Goal: Task Accomplishment & Management: Complete application form

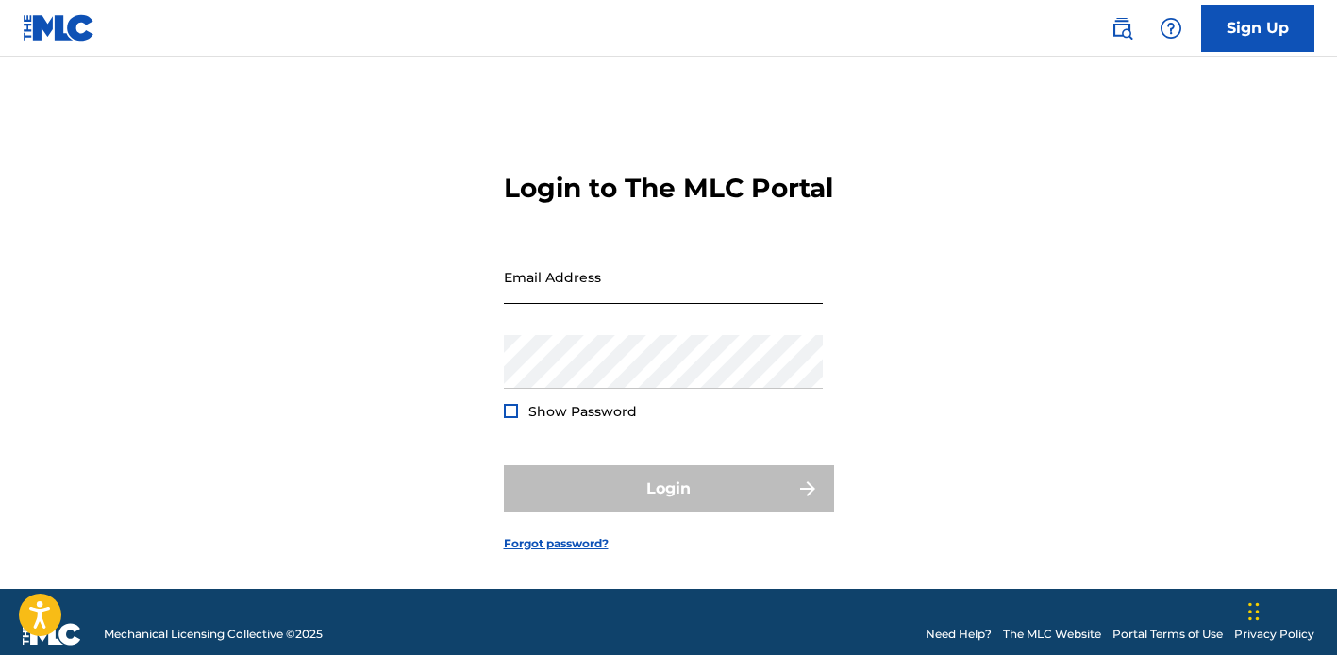
click at [647, 304] on input "Email Address" at bounding box center [663, 277] width 319 height 54
type input "[EMAIL_ADDRESS][DOMAIN_NAME]"
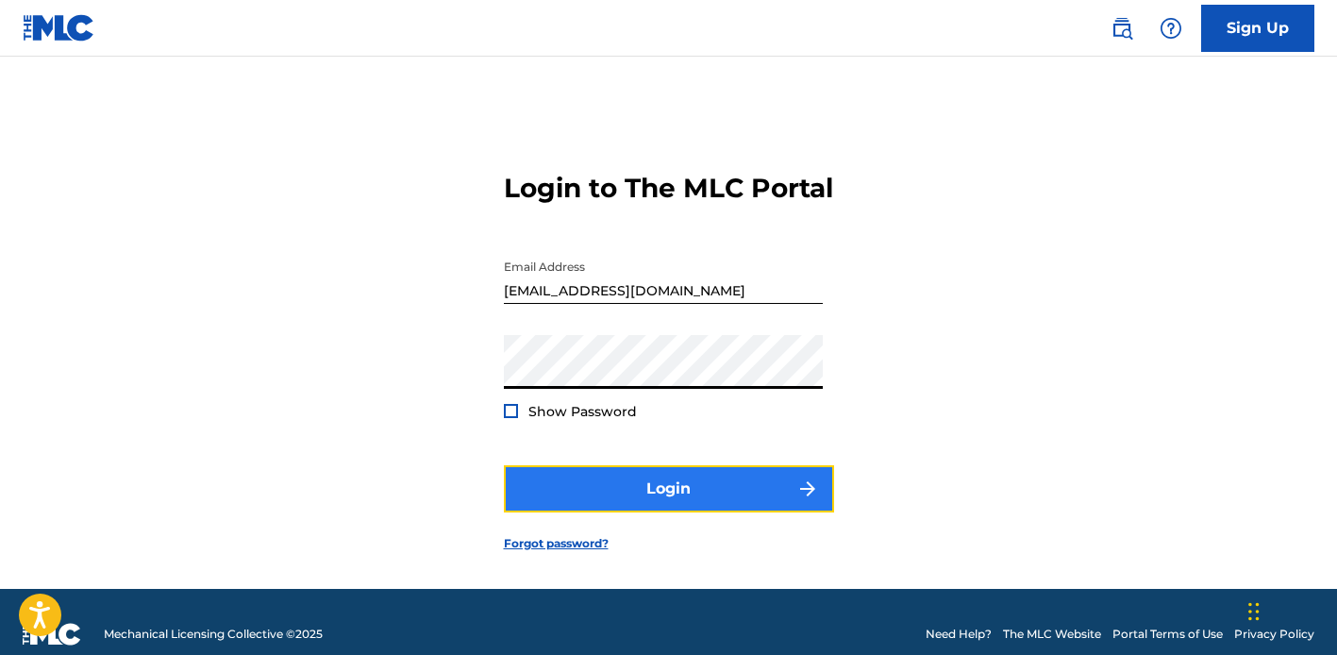
click at [630, 501] on button "Login" at bounding box center [669, 488] width 330 height 47
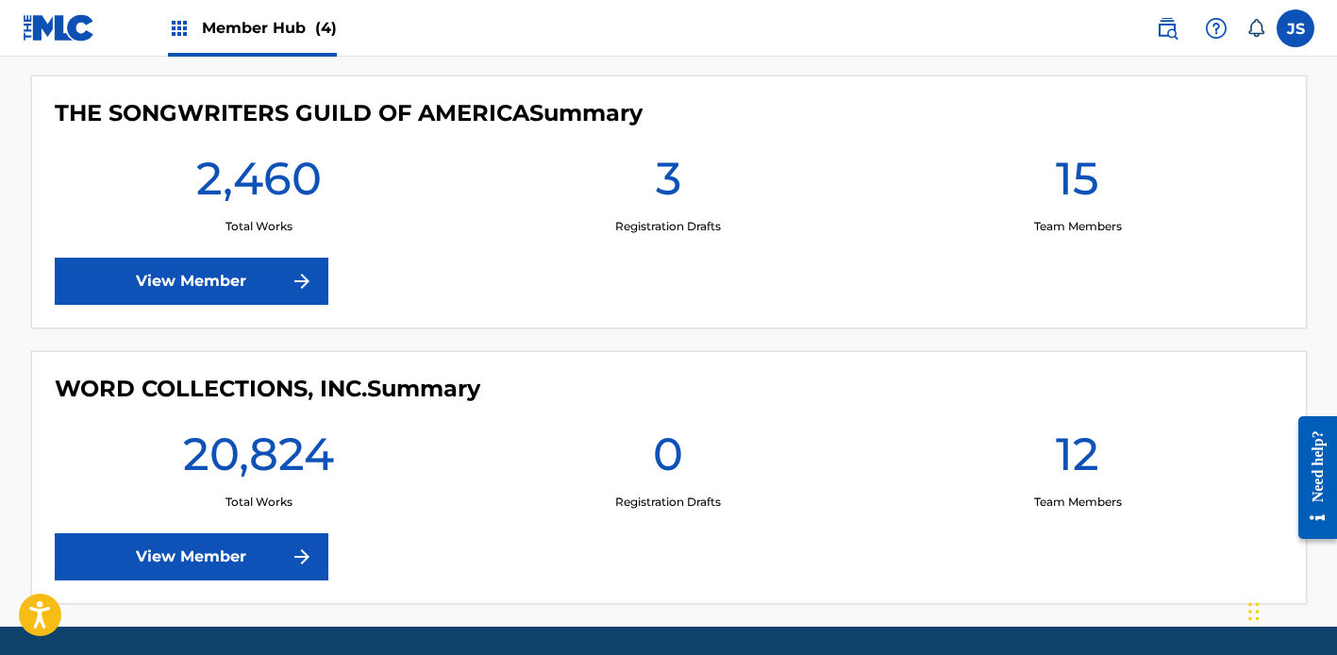
scroll to position [1104, 0]
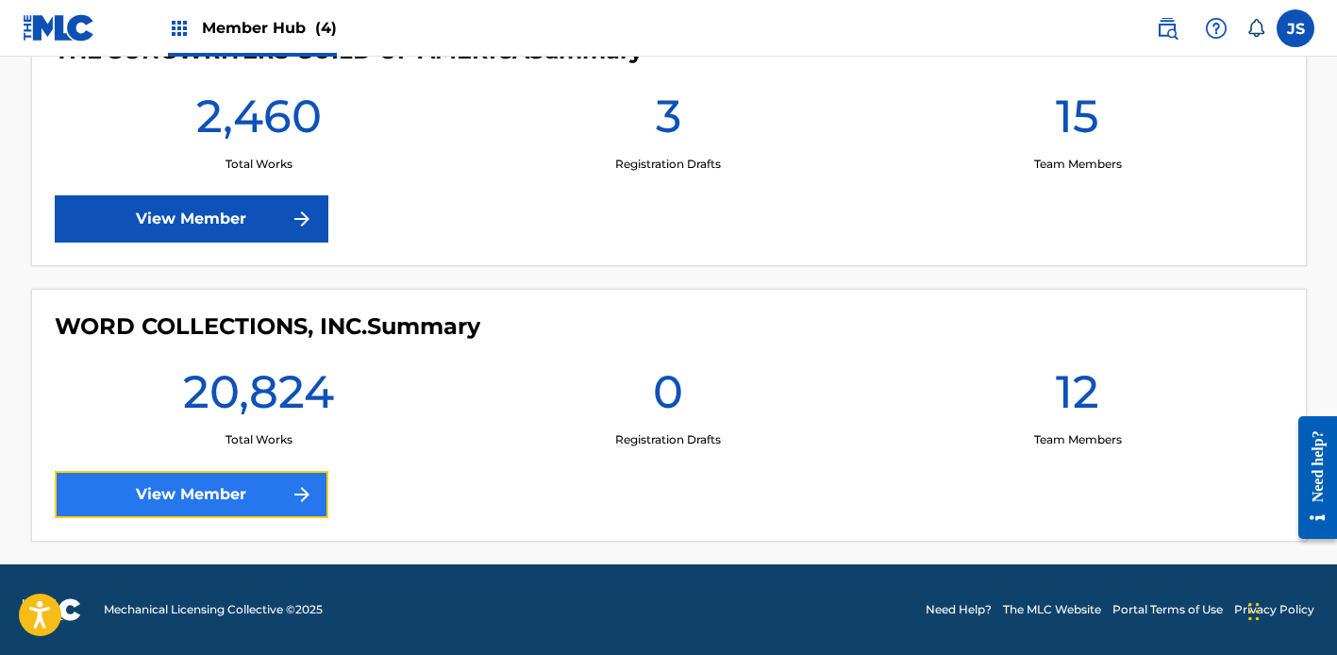
click at [293, 513] on link "View Member" at bounding box center [192, 494] width 274 height 47
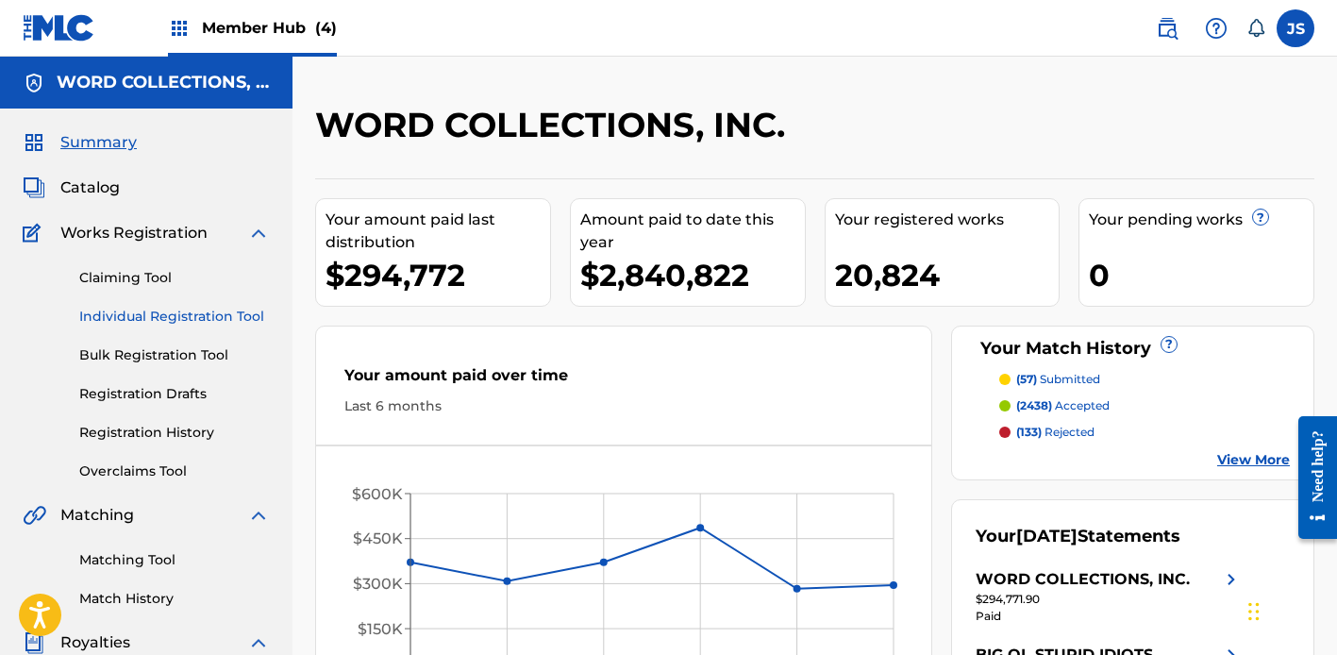
click at [126, 307] on link "Individual Registration Tool" at bounding box center [174, 317] width 191 height 20
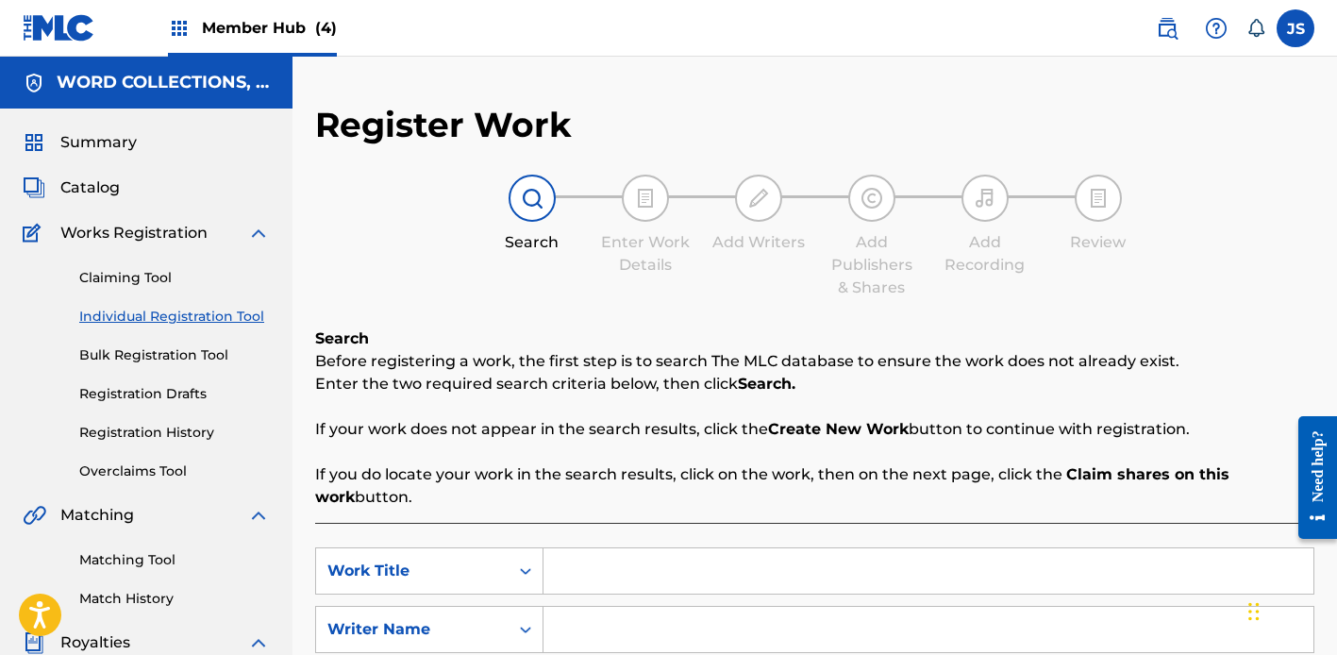
click at [566, 568] on input "Search Form" at bounding box center [929, 570] width 770 height 45
paste input "ES PORQUE TE AMO"
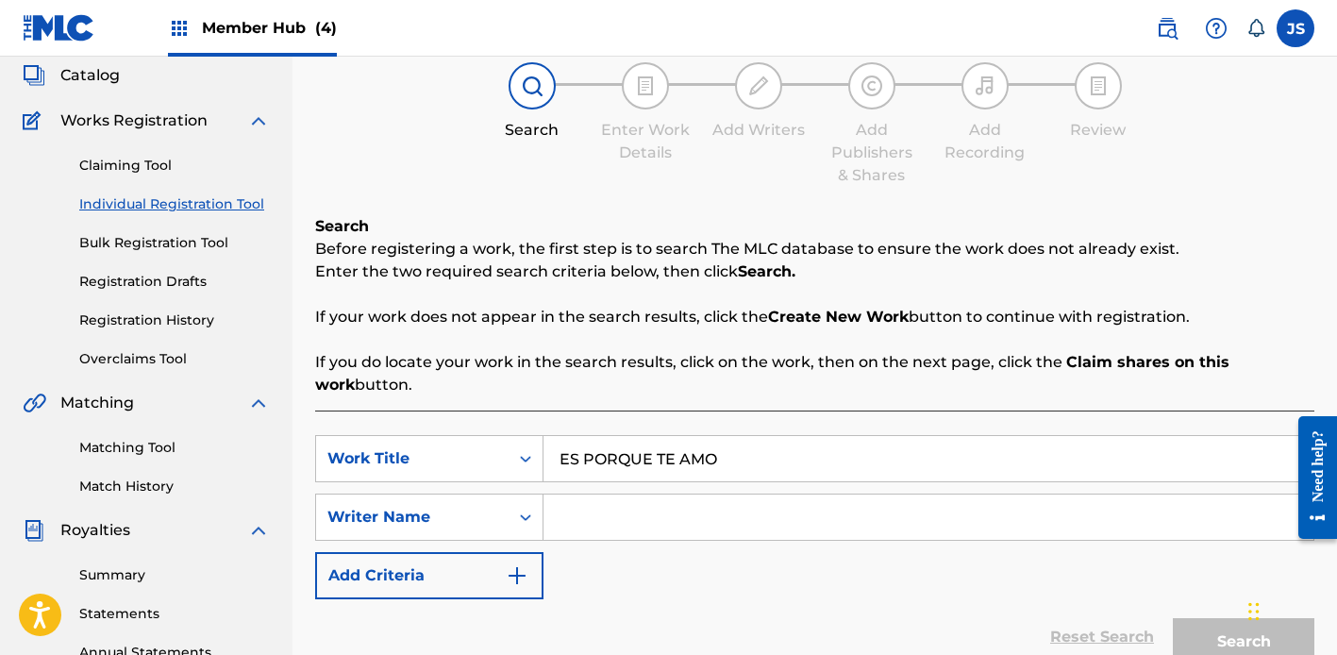
scroll to position [116, 0]
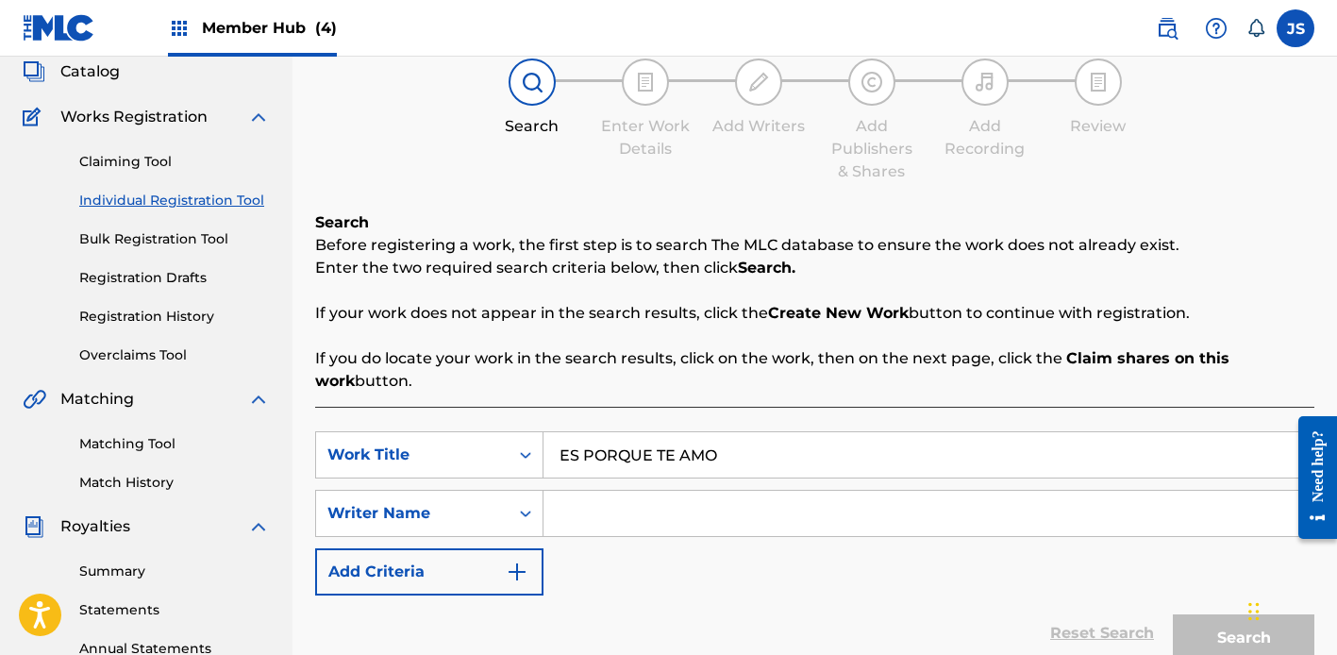
type input "ES PORQUE TE AMO"
click at [565, 515] on input "Search Form" at bounding box center [929, 513] width 770 height 45
type input "c"
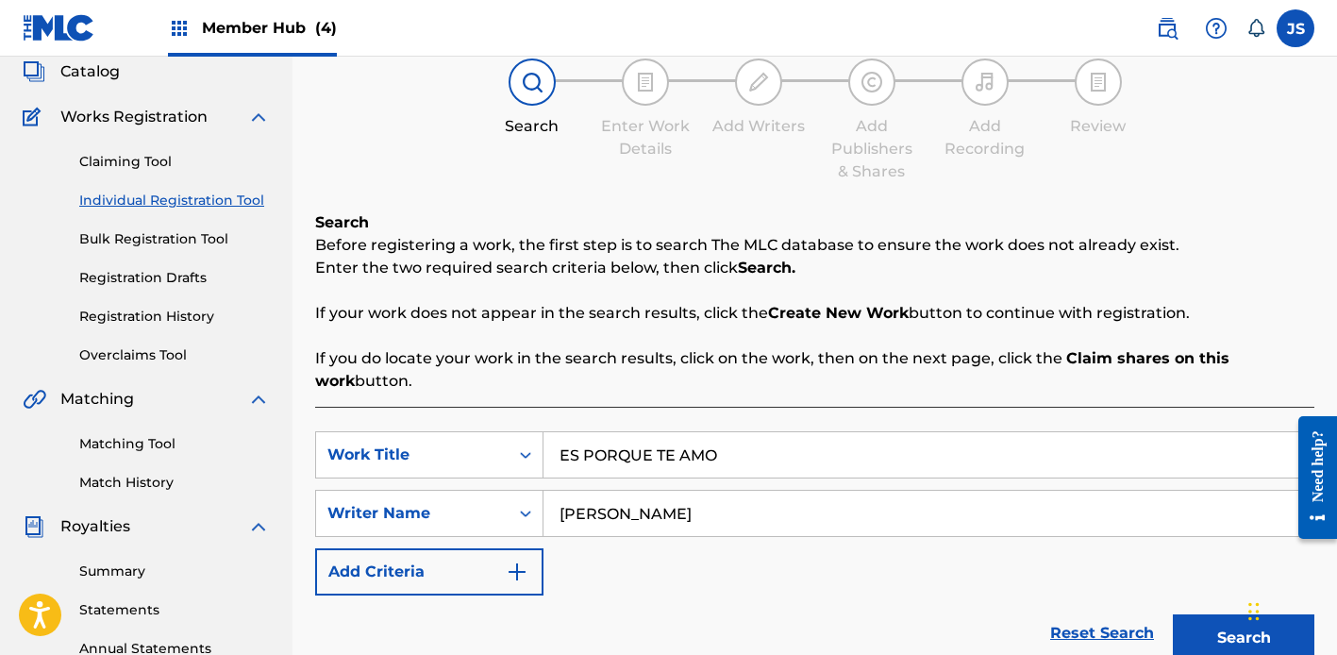
type input "[PERSON_NAME]"
click at [1173, 614] on button "Search" at bounding box center [1244, 637] width 142 height 47
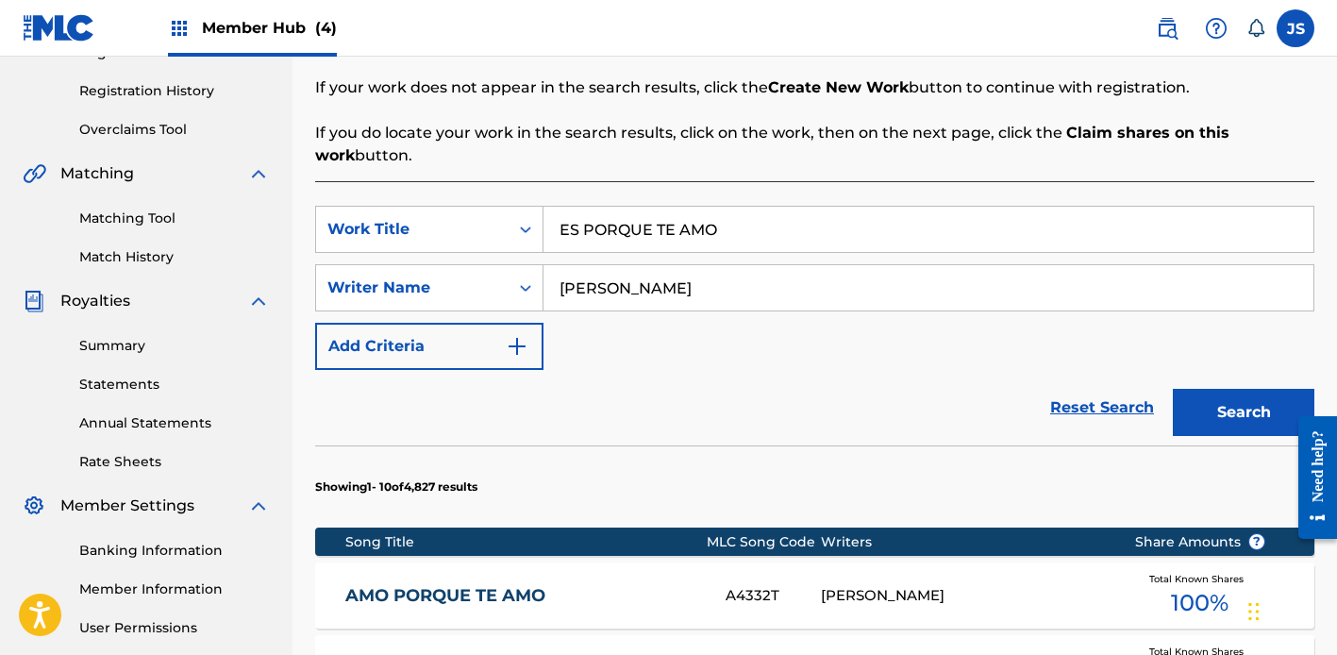
scroll to position [334, 0]
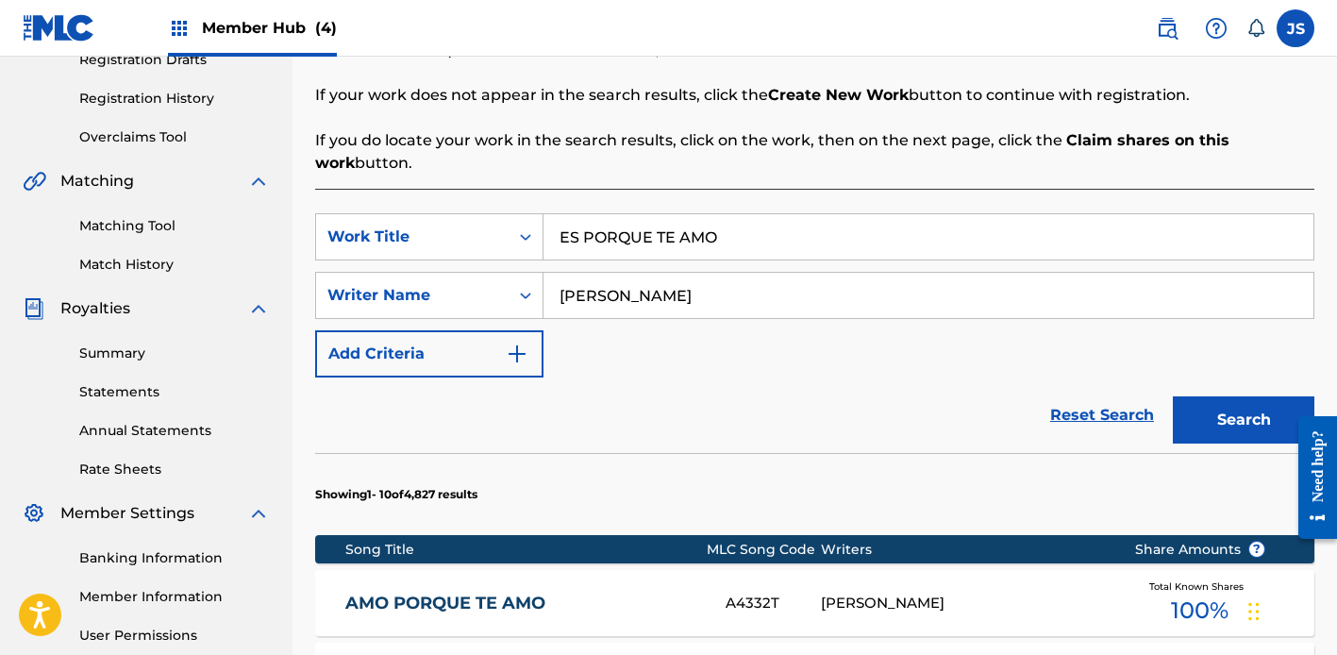
click at [172, 111] on div "Claiming Tool Individual Registration Tool Bulk Registration Tool Registration …" at bounding box center [146, 28] width 247 height 237
click at [168, 96] on link "Registration History" at bounding box center [174, 99] width 191 height 20
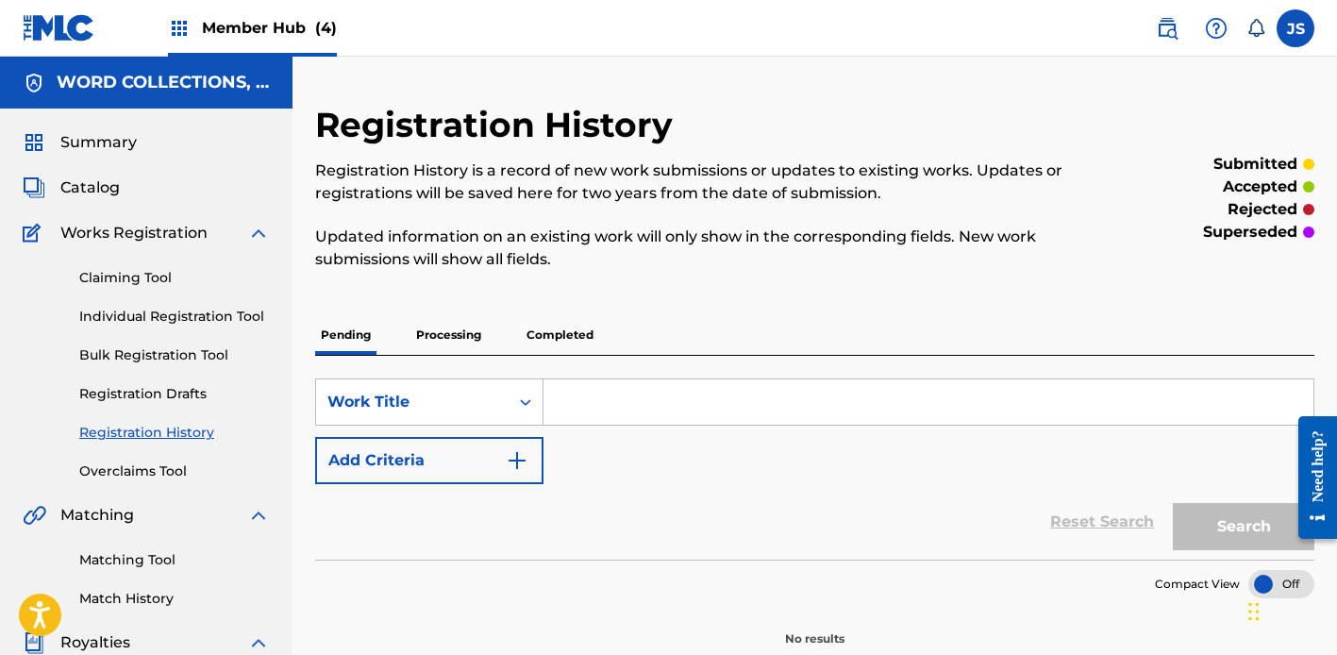
click at [437, 326] on p "Processing" at bounding box center [448, 335] width 76 height 40
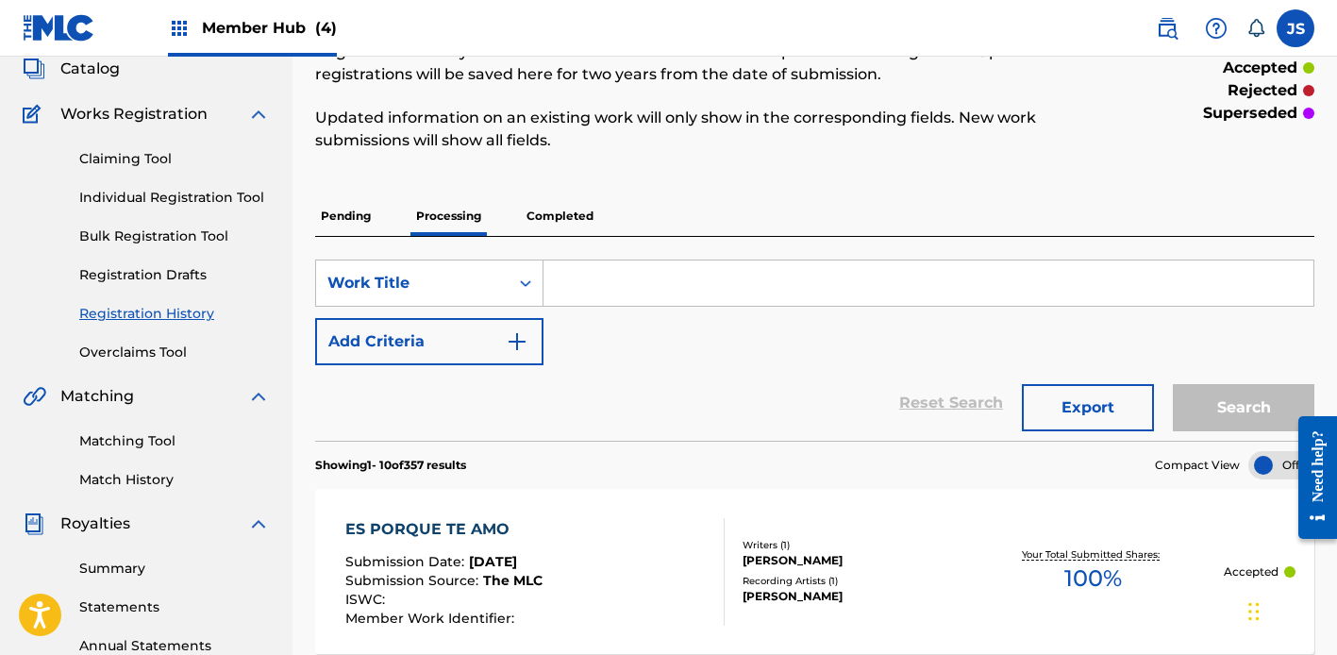
scroll to position [121, 0]
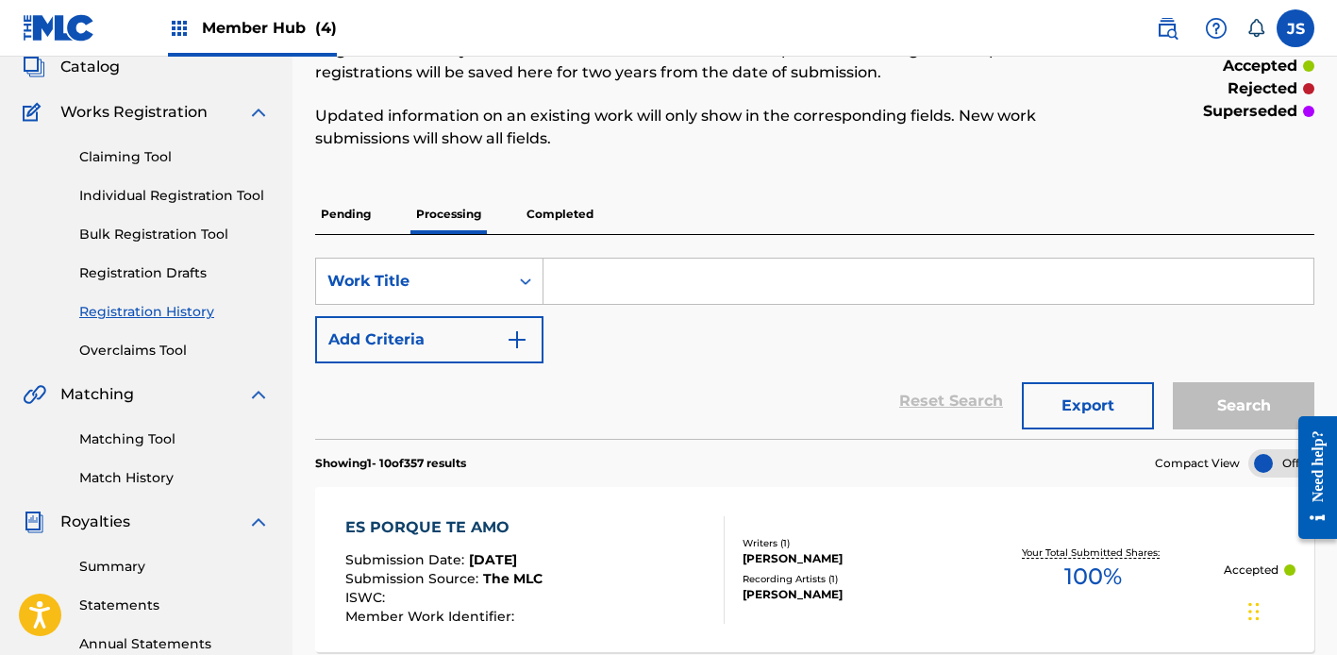
click at [629, 276] on input "Search Form" at bounding box center [929, 281] width 770 height 45
click at [119, 197] on link "Individual Registration Tool" at bounding box center [174, 196] width 191 height 20
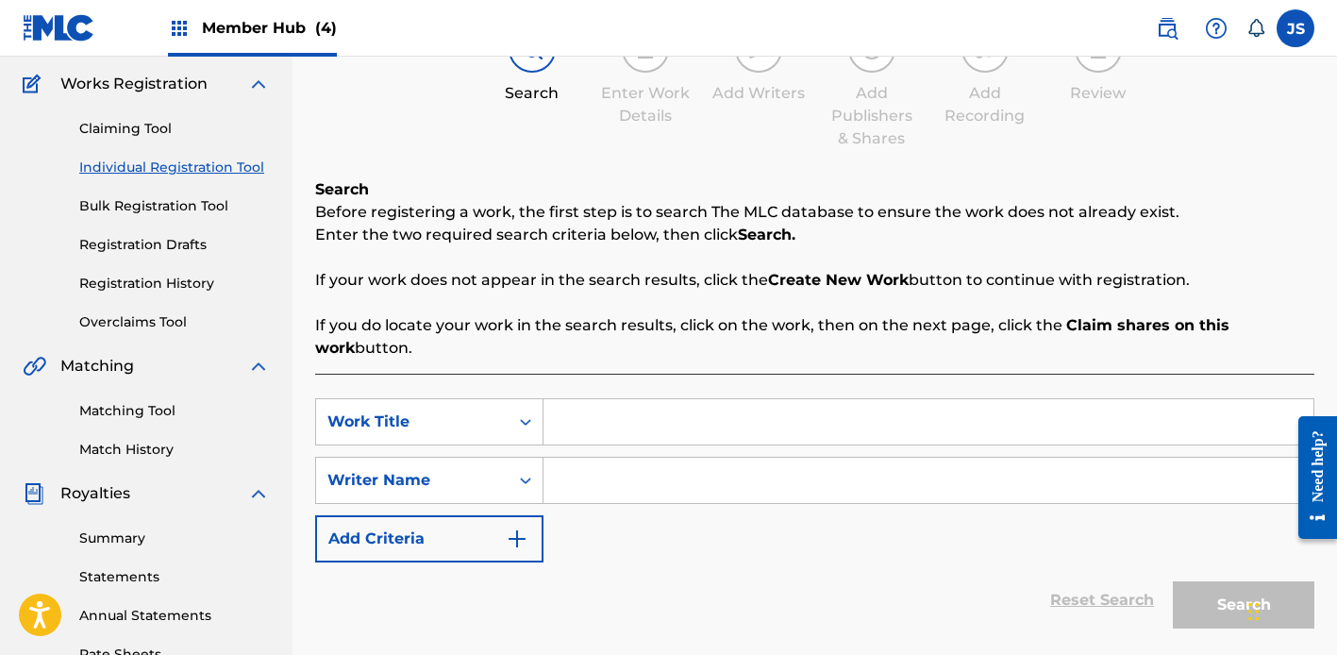
scroll to position [150, 0]
click at [669, 420] on input "Search Form" at bounding box center [929, 420] width 770 height 45
paste input "BETTER THAN ME"
type input "BETTER THAN ME"
click at [682, 498] on input "Search Form" at bounding box center [929, 479] width 770 height 45
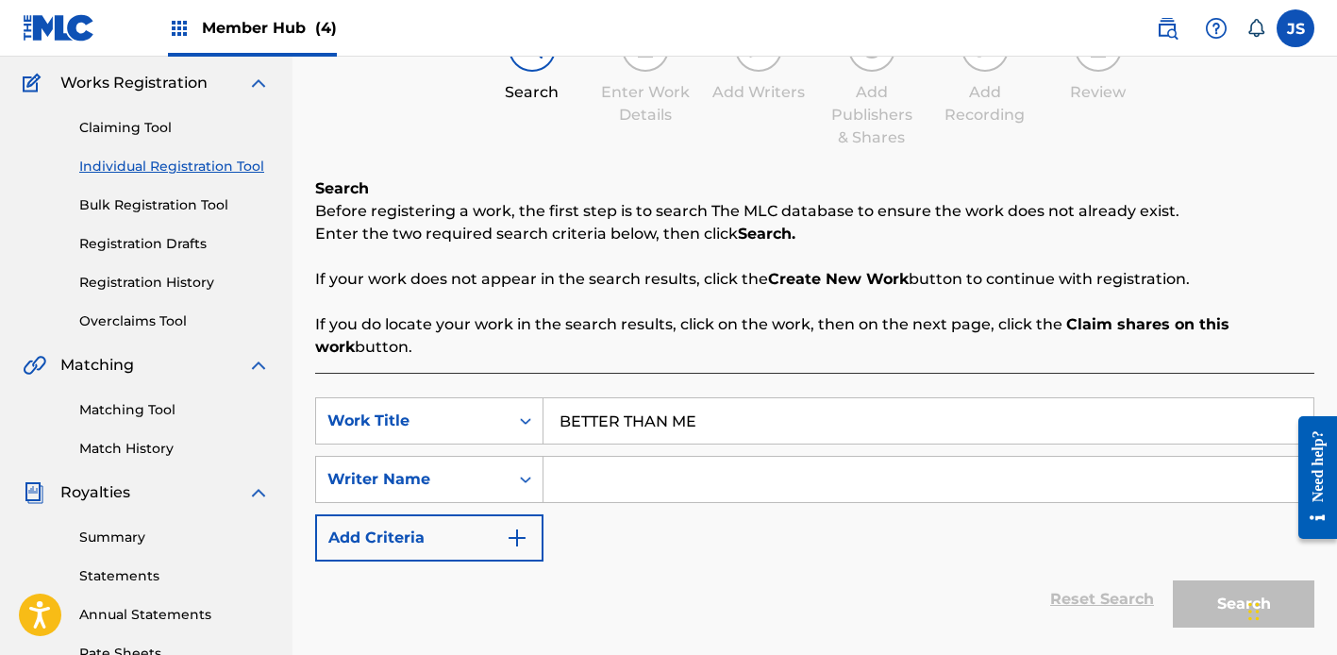
click at [710, 500] on input "Search Form" at bounding box center [929, 479] width 770 height 45
paste input "Albarazanji"
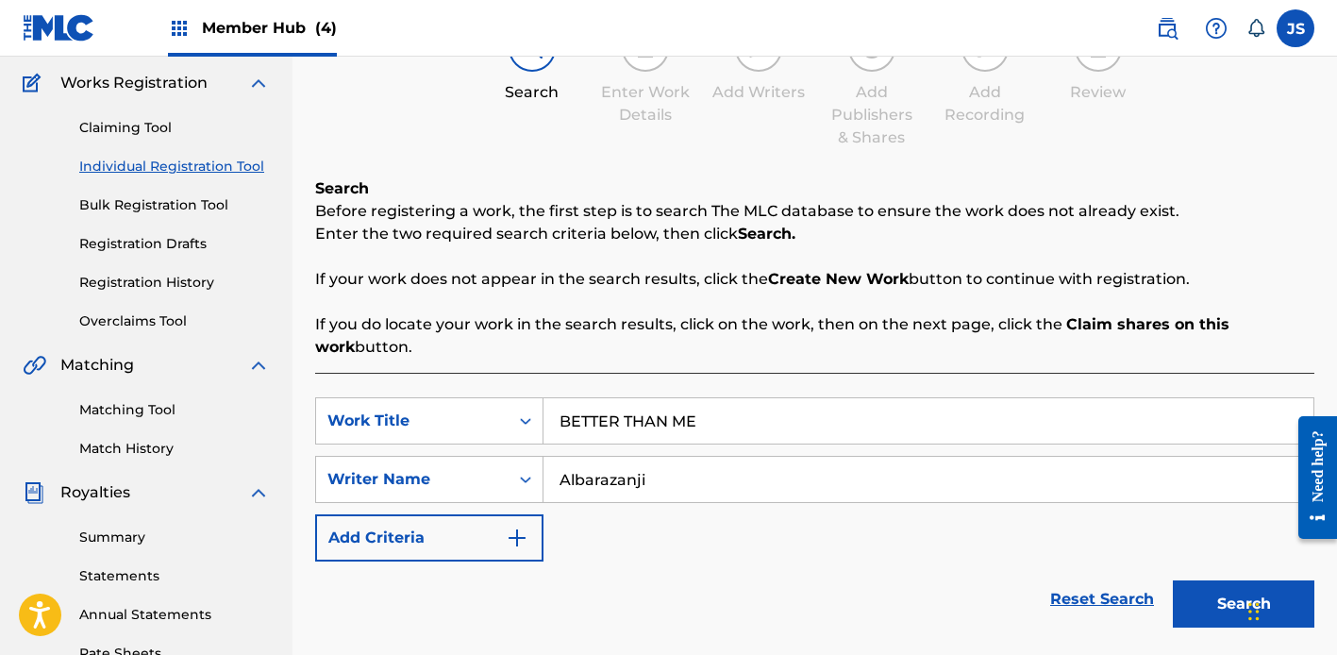
type input "Albarazanji"
click at [1173, 580] on button "Search" at bounding box center [1244, 603] width 142 height 47
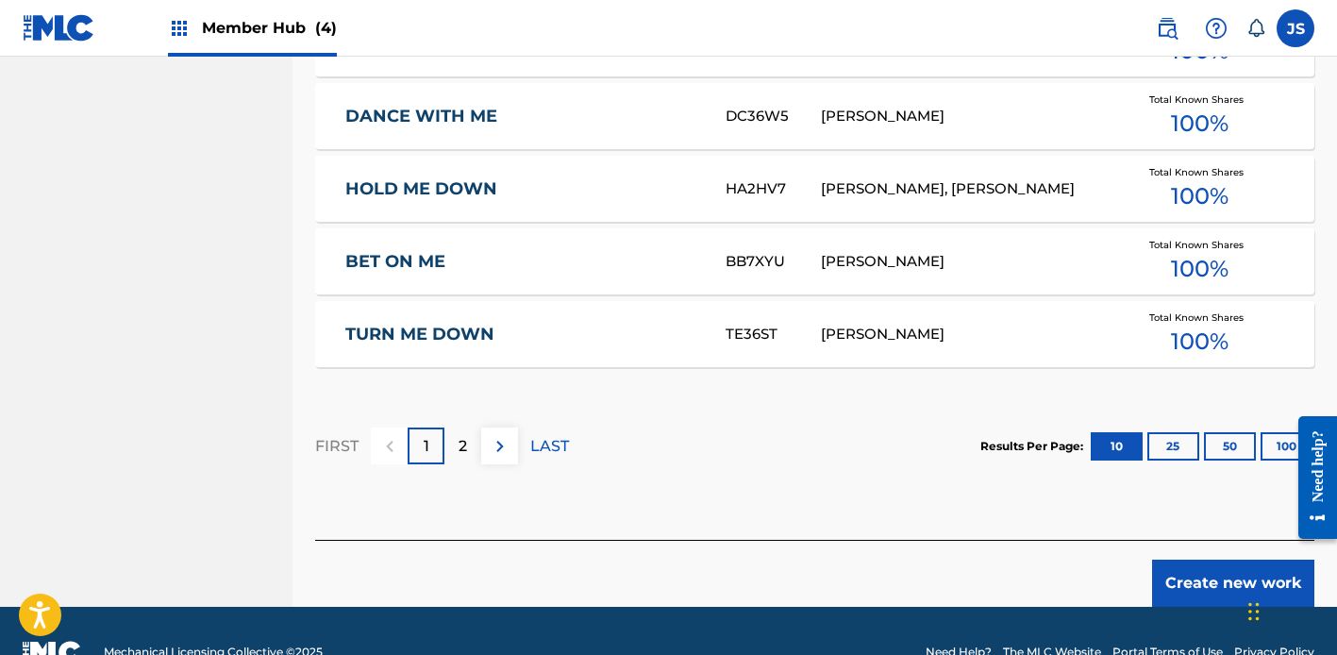
scroll to position [1299, 0]
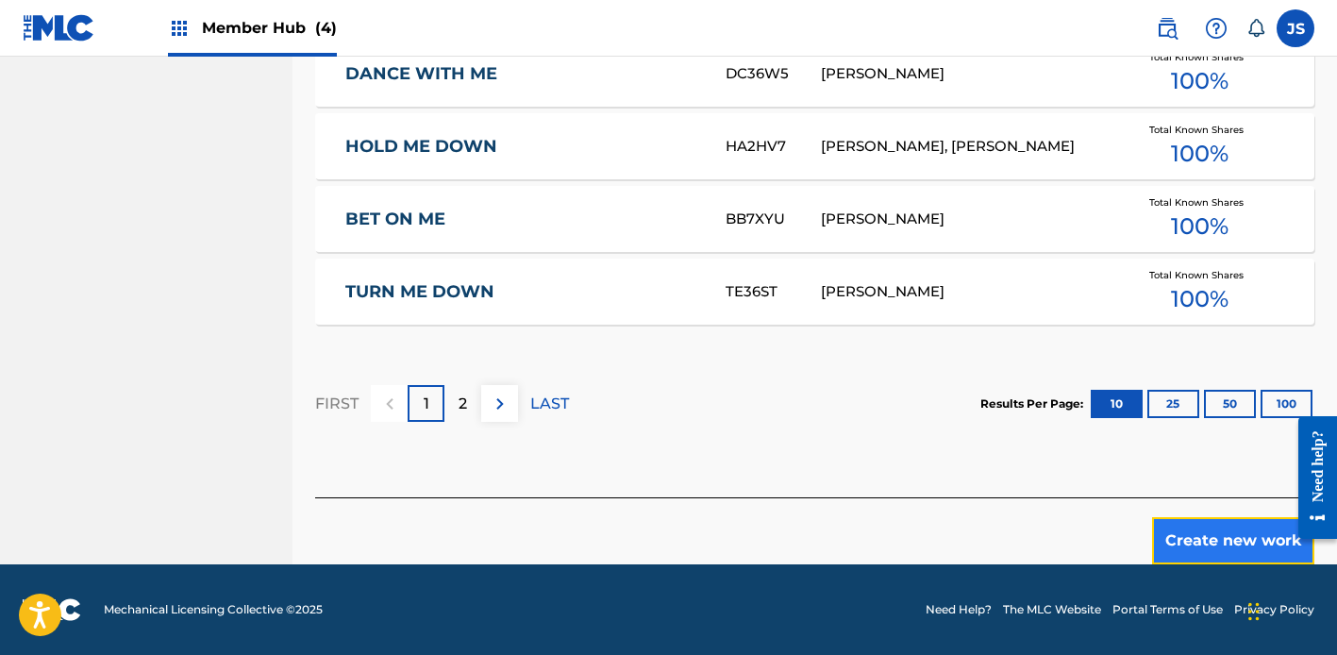
click at [1219, 549] on button "Create new work" at bounding box center [1233, 540] width 162 height 47
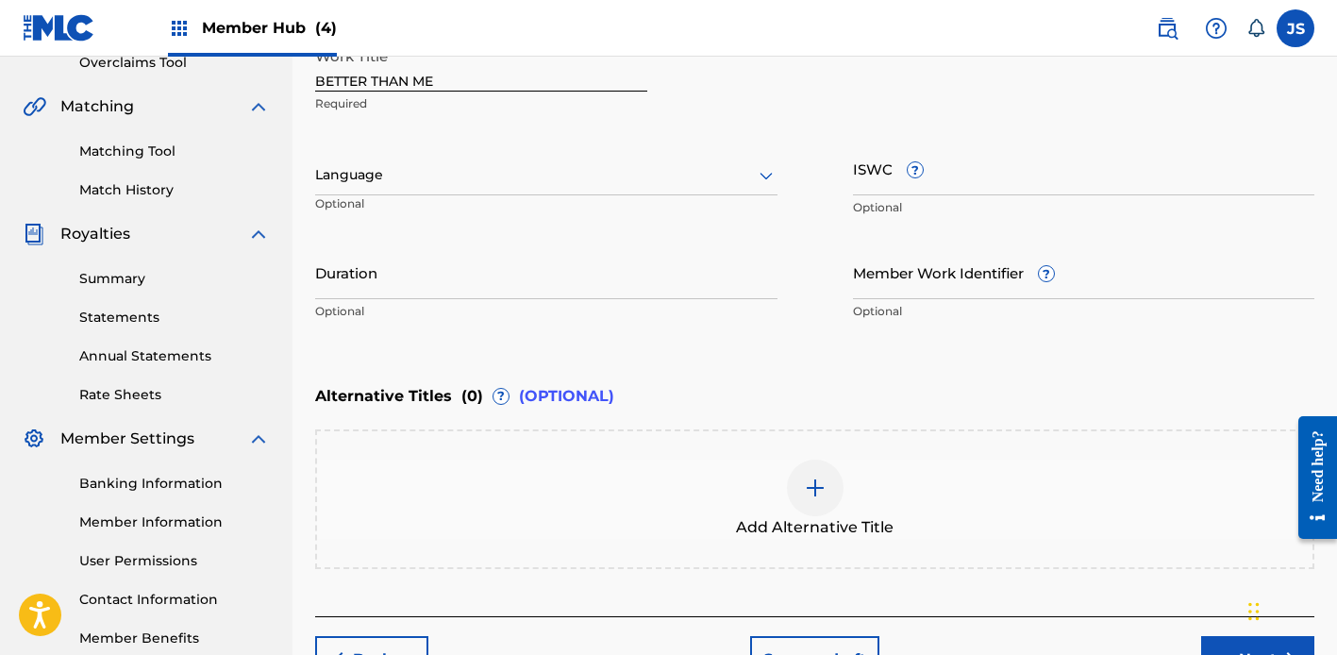
scroll to position [527, 0]
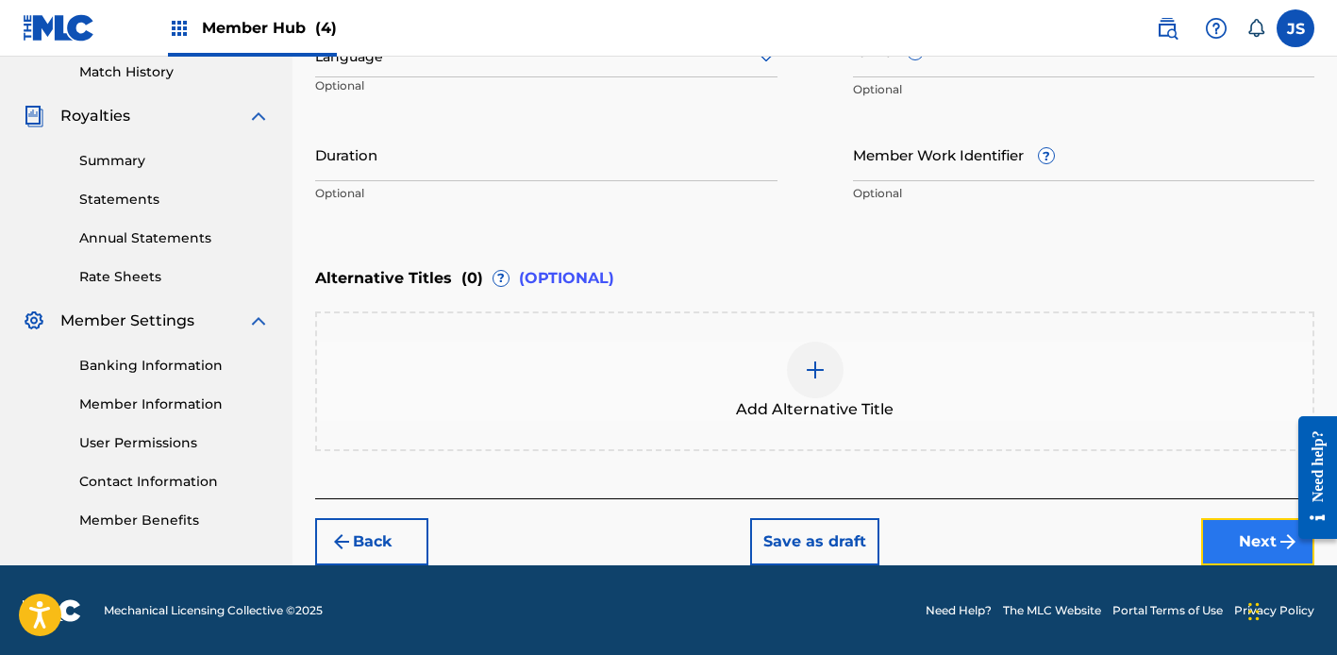
click at [1228, 542] on button "Next" at bounding box center [1257, 541] width 113 height 47
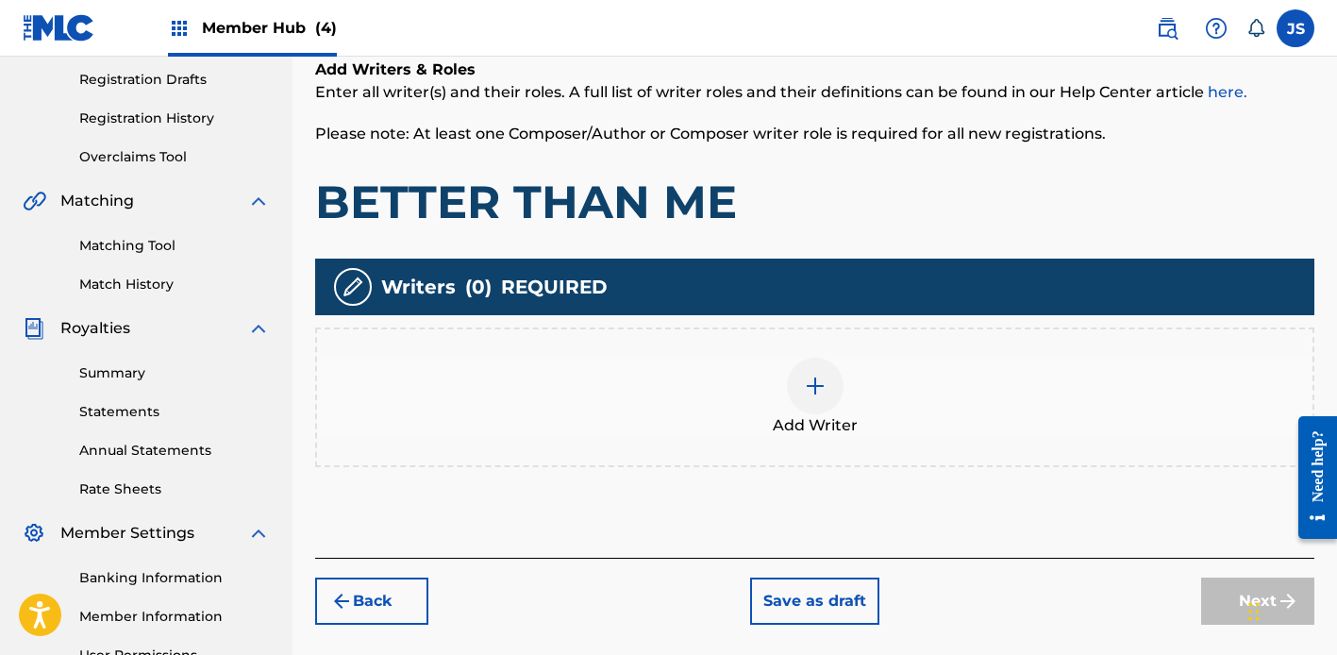
scroll to position [323, 0]
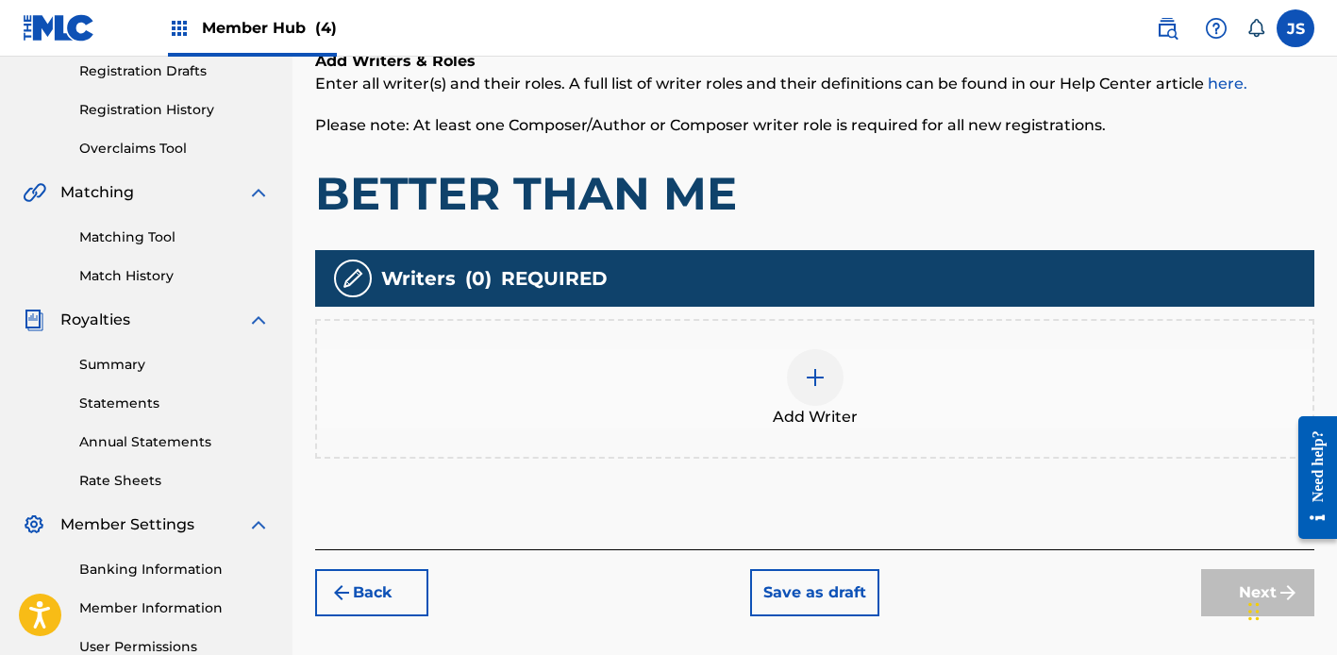
click at [819, 420] on span "Add Writer" at bounding box center [815, 417] width 85 height 23
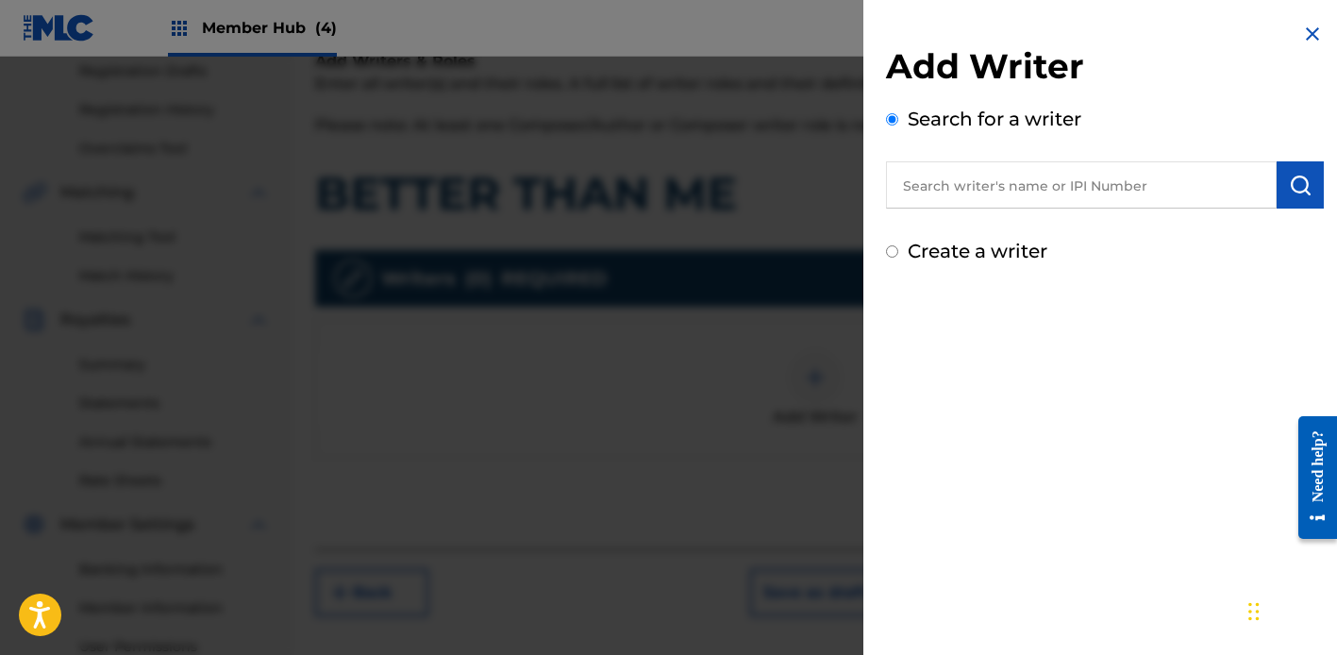
click at [976, 156] on div "Search for a writer" at bounding box center [1105, 157] width 438 height 104
click at [948, 204] on input "text" at bounding box center [1081, 184] width 391 height 47
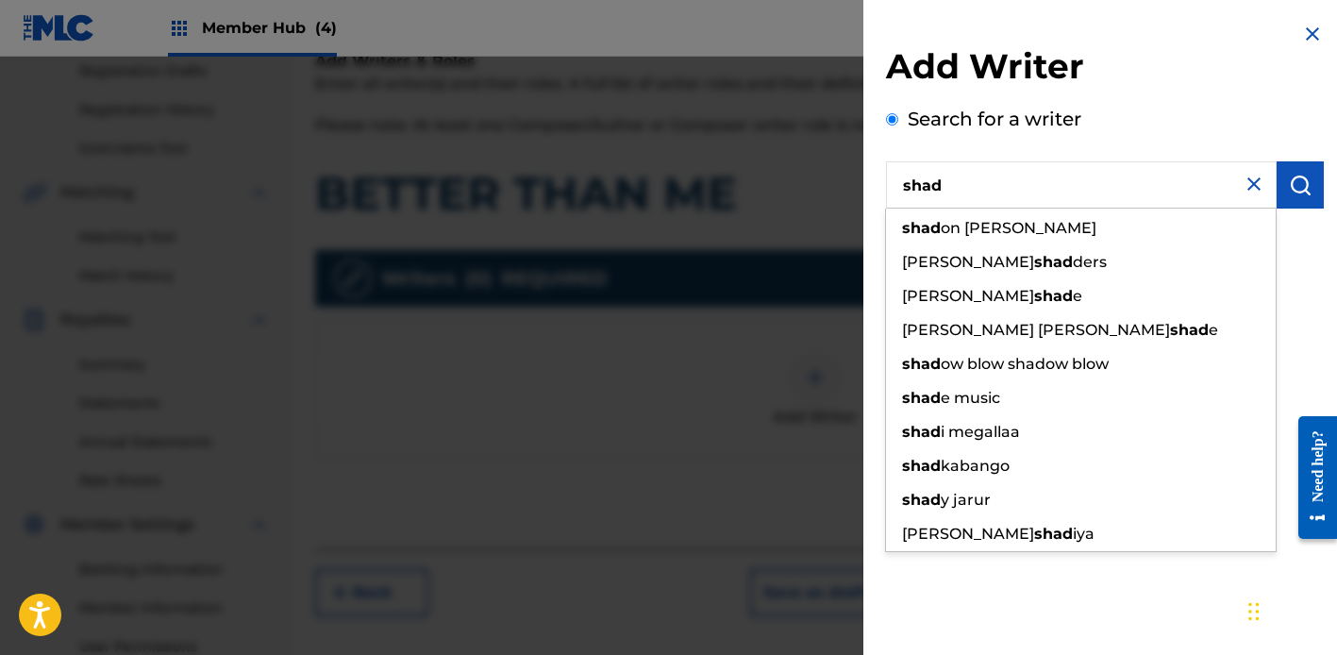
paste input "Albarazanji"
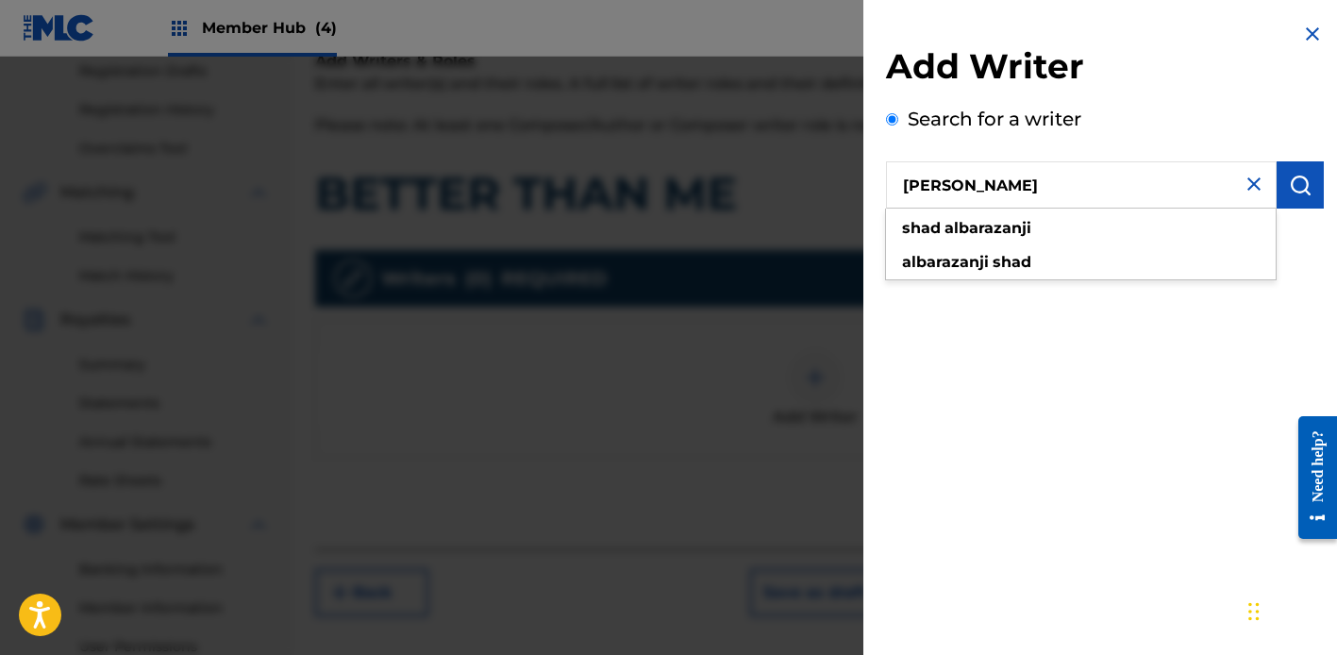
type input "[PERSON_NAME]"
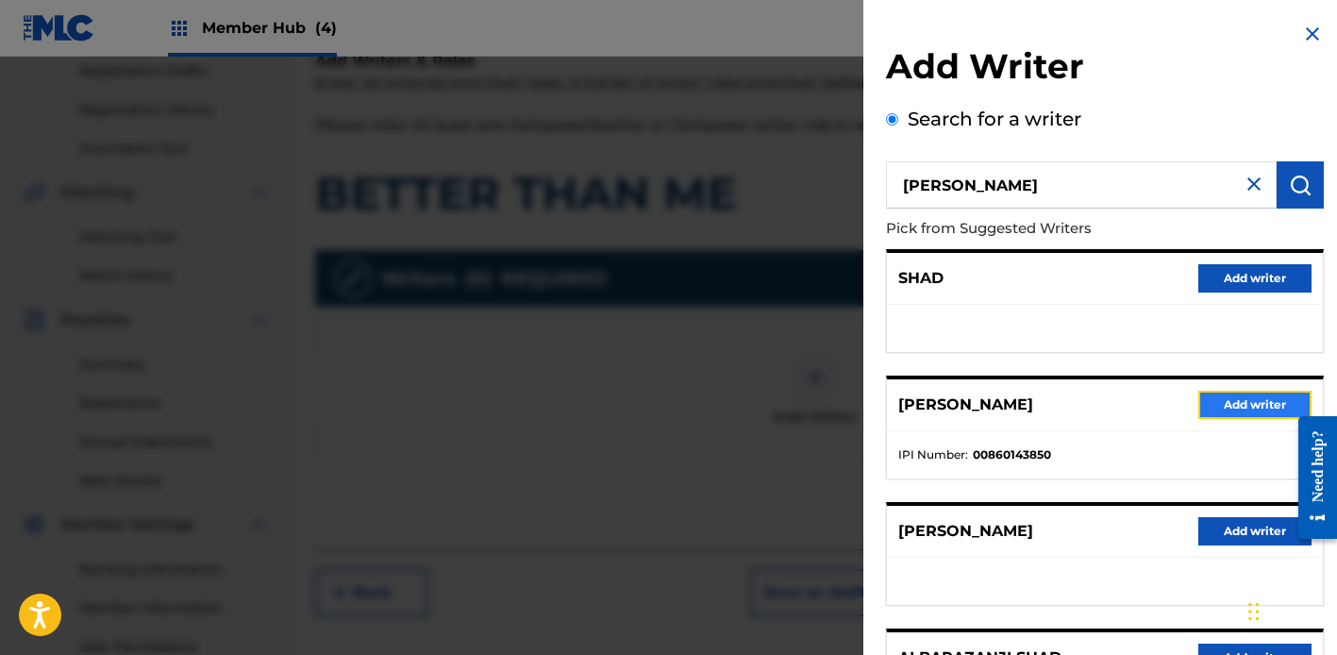
click at [1198, 406] on button "Add writer" at bounding box center [1254, 405] width 113 height 28
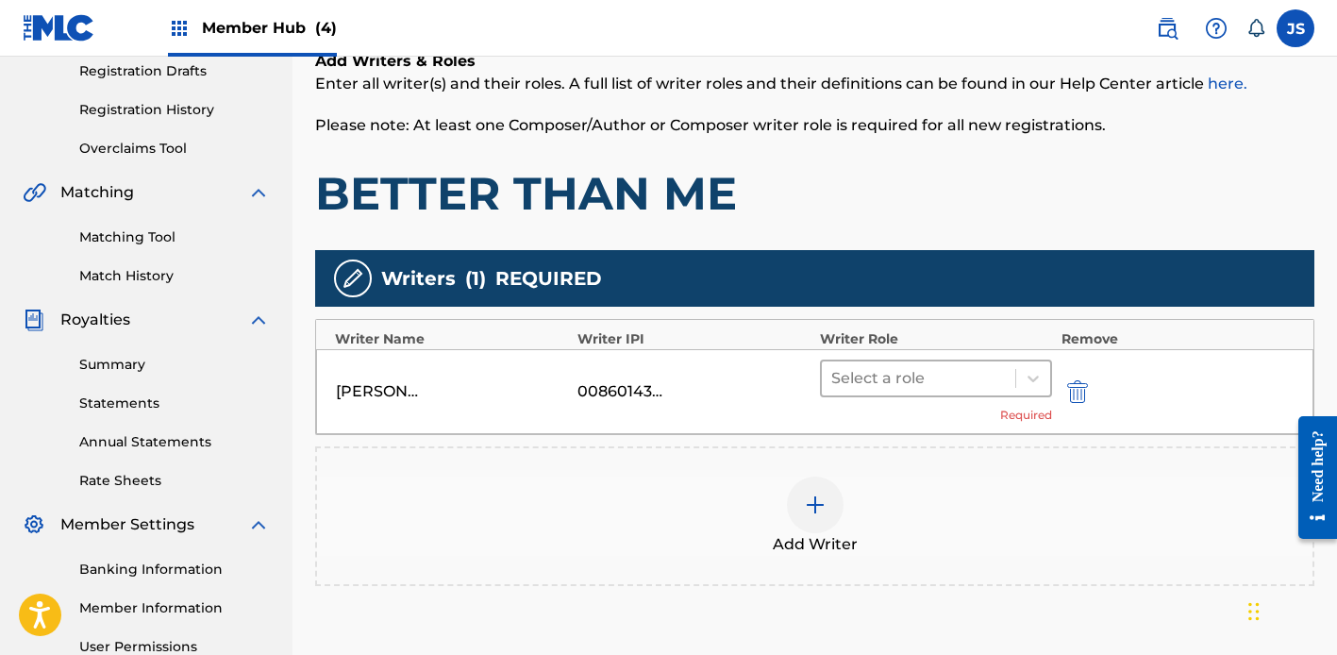
click at [884, 378] on div at bounding box center [918, 378] width 175 height 26
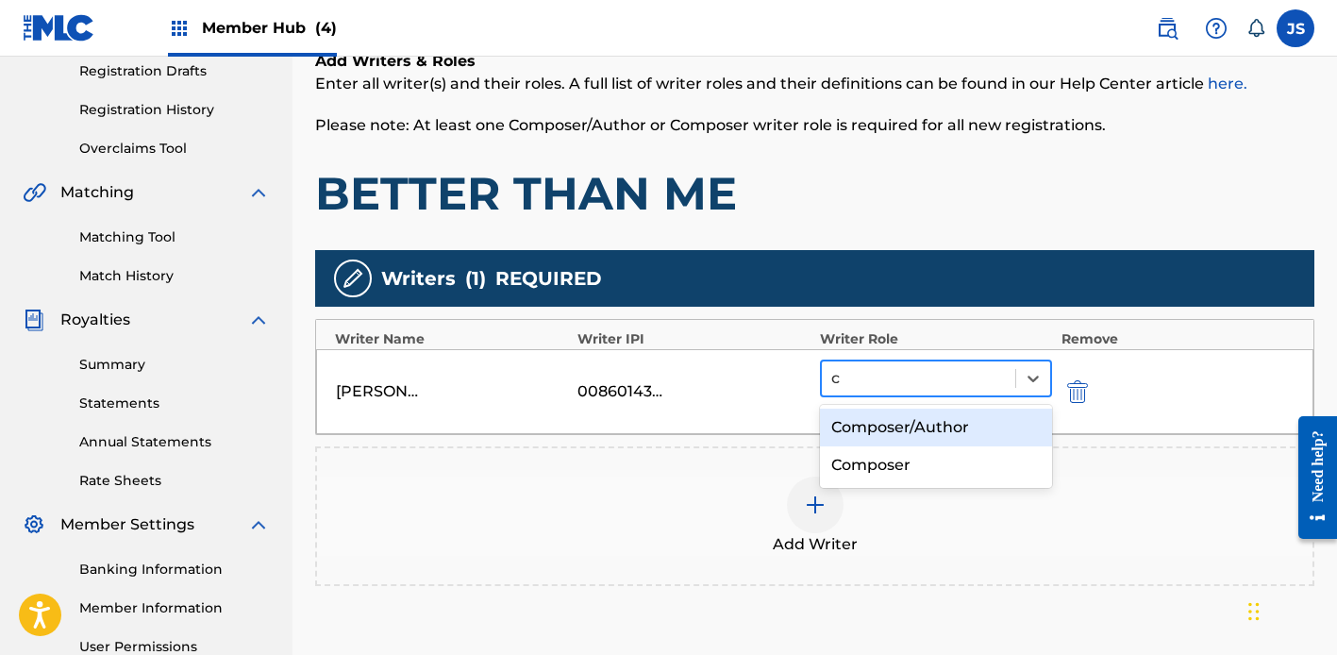
type input "ca"
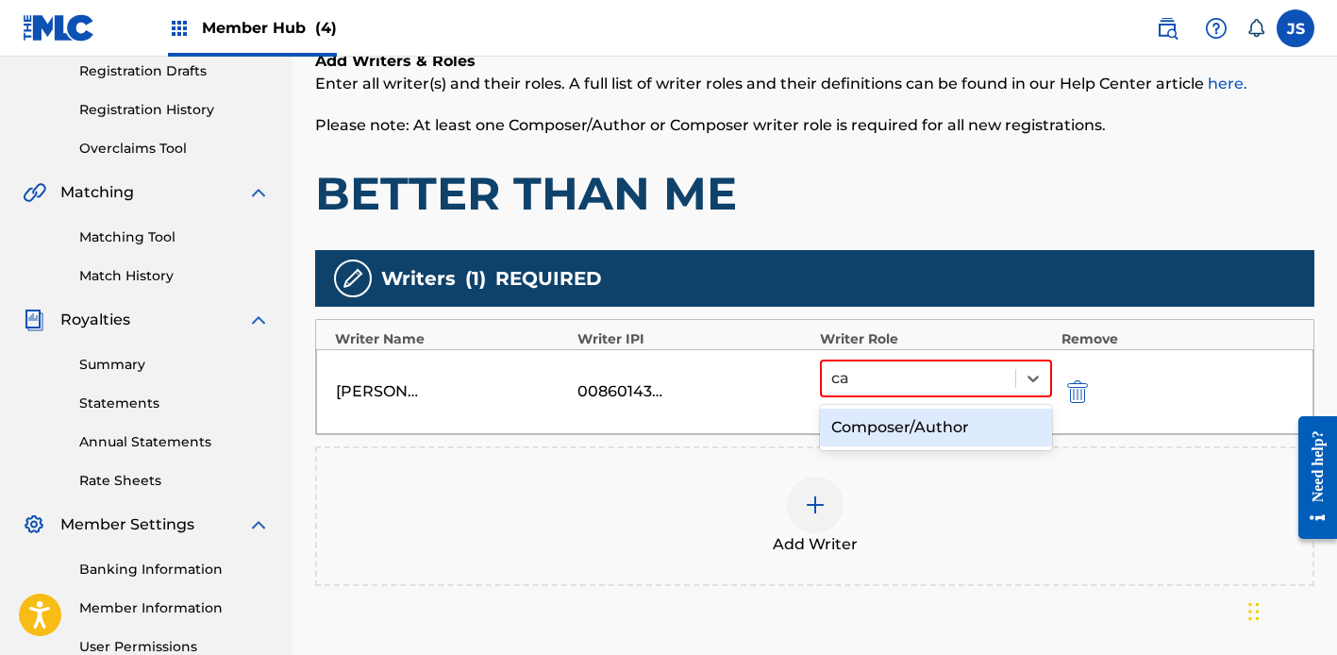
click at [862, 433] on div "Composer/Author" at bounding box center [936, 428] width 232 height 38
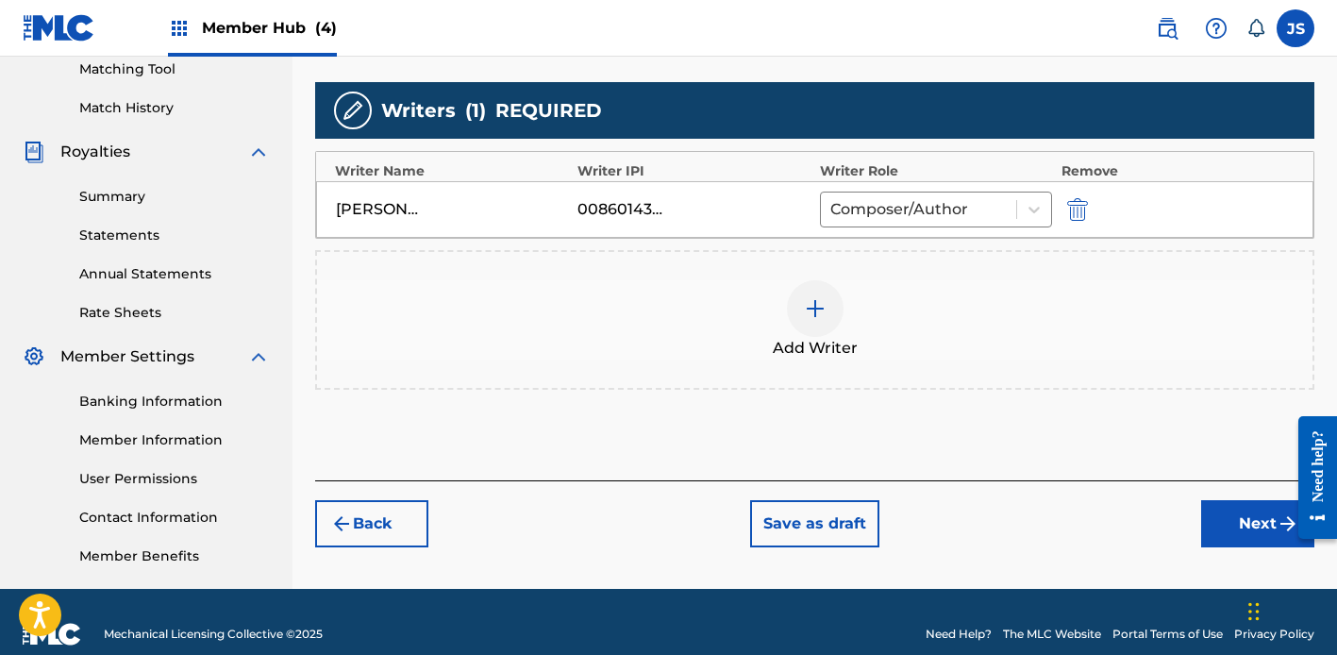
scroll to position [515, 0]
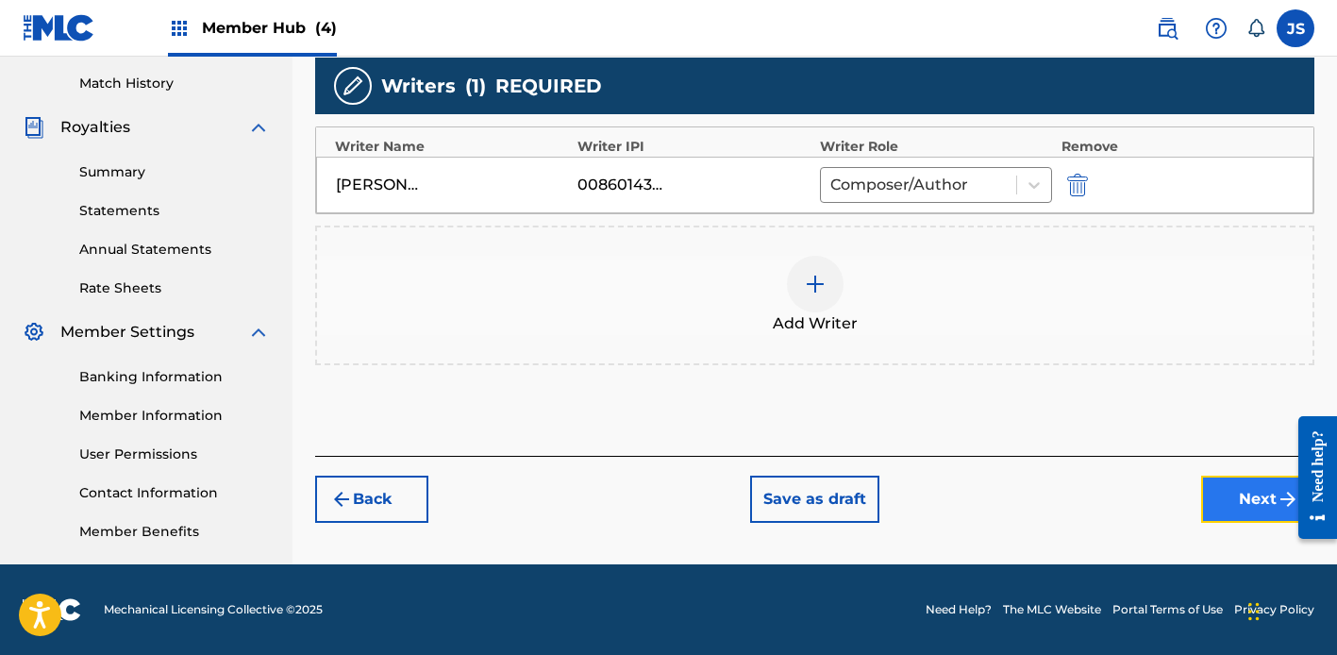
click at [1231, 513] on button "Next" at bounding box center [1257, 499] width 113 height 47
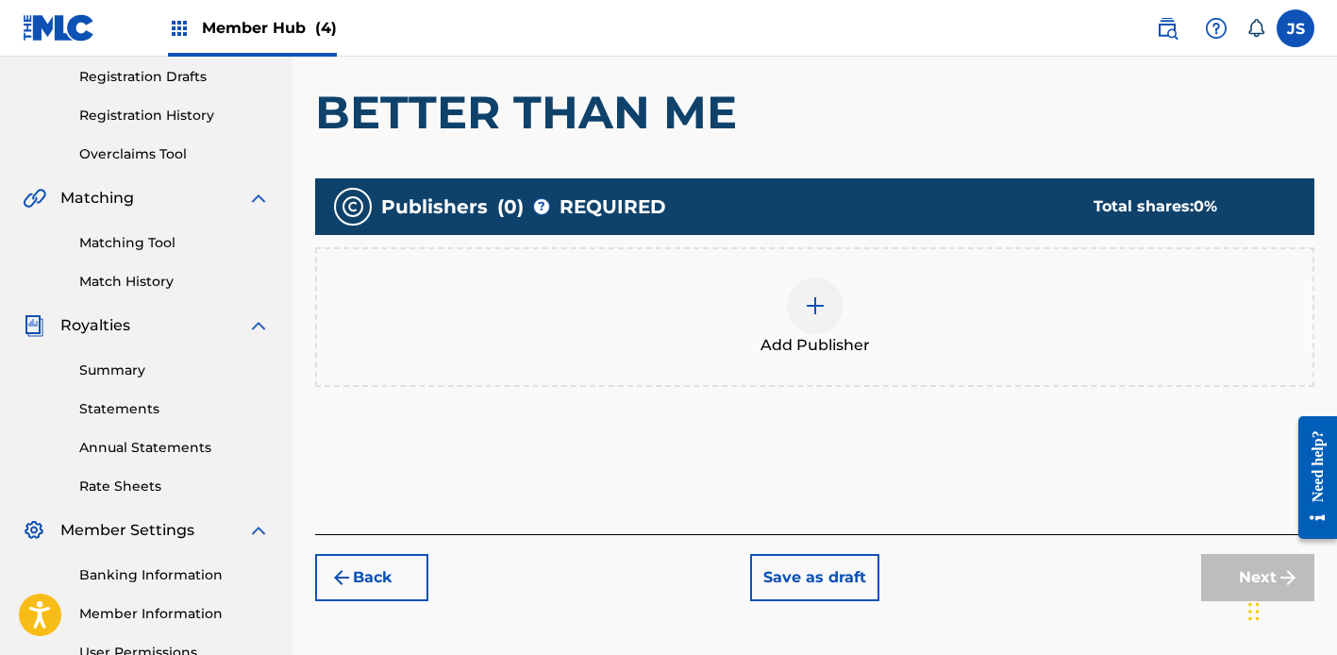
scroll to position [322, 0]
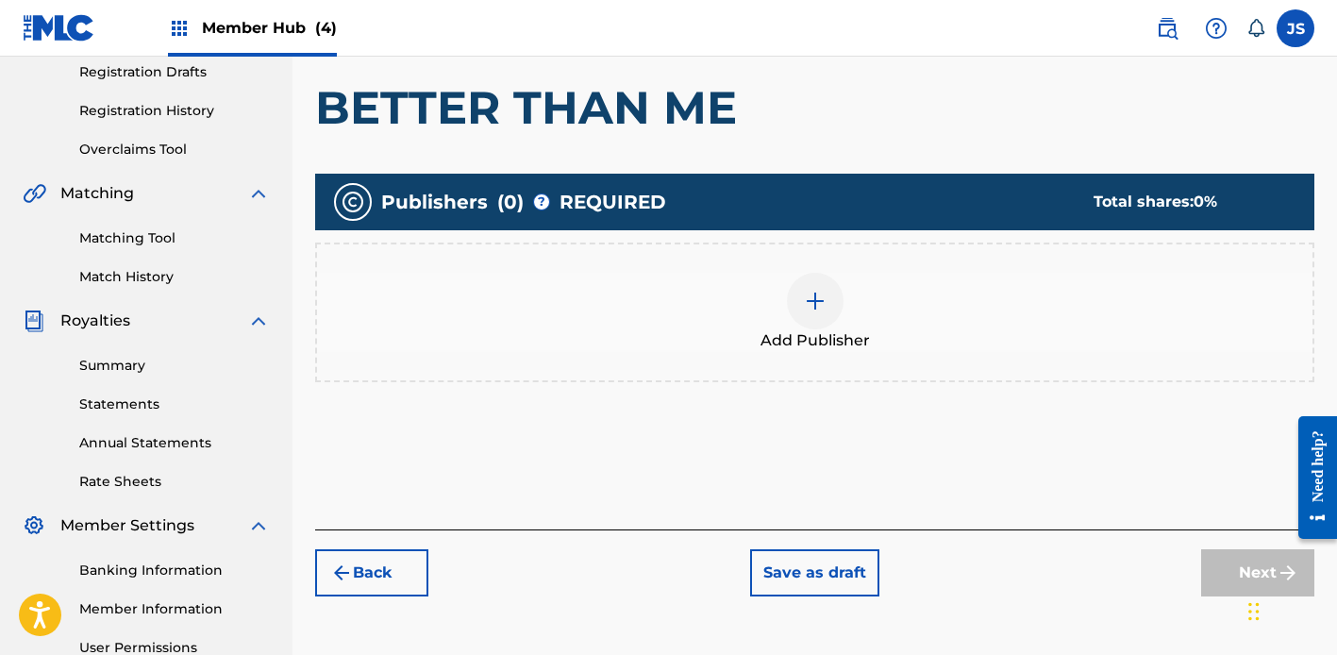
click at [663, 303] on div "Add Publisher" at bounding box center [814, 312] width 995 height 79
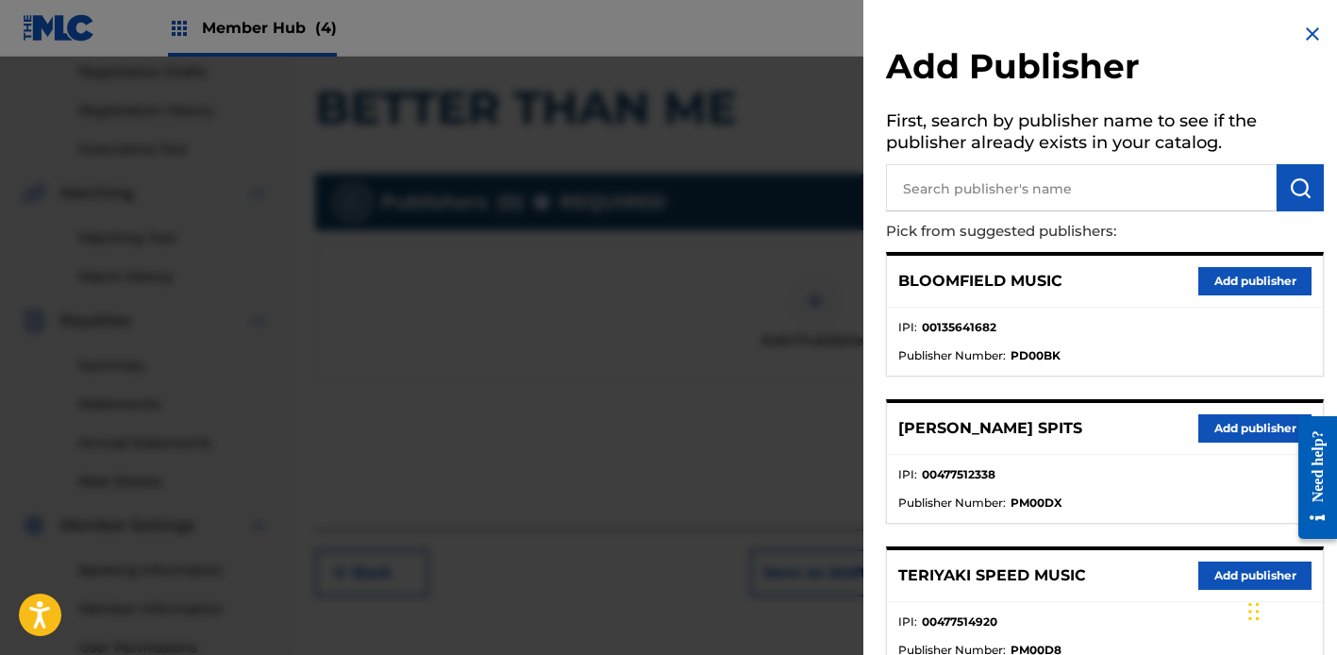
click at [1039, 199] on input "text" at bounding box center [1081, 187] width 391 height 47
type input "w"
paste input "BAZANJI LLC"
type input "BAZANJI LLC"
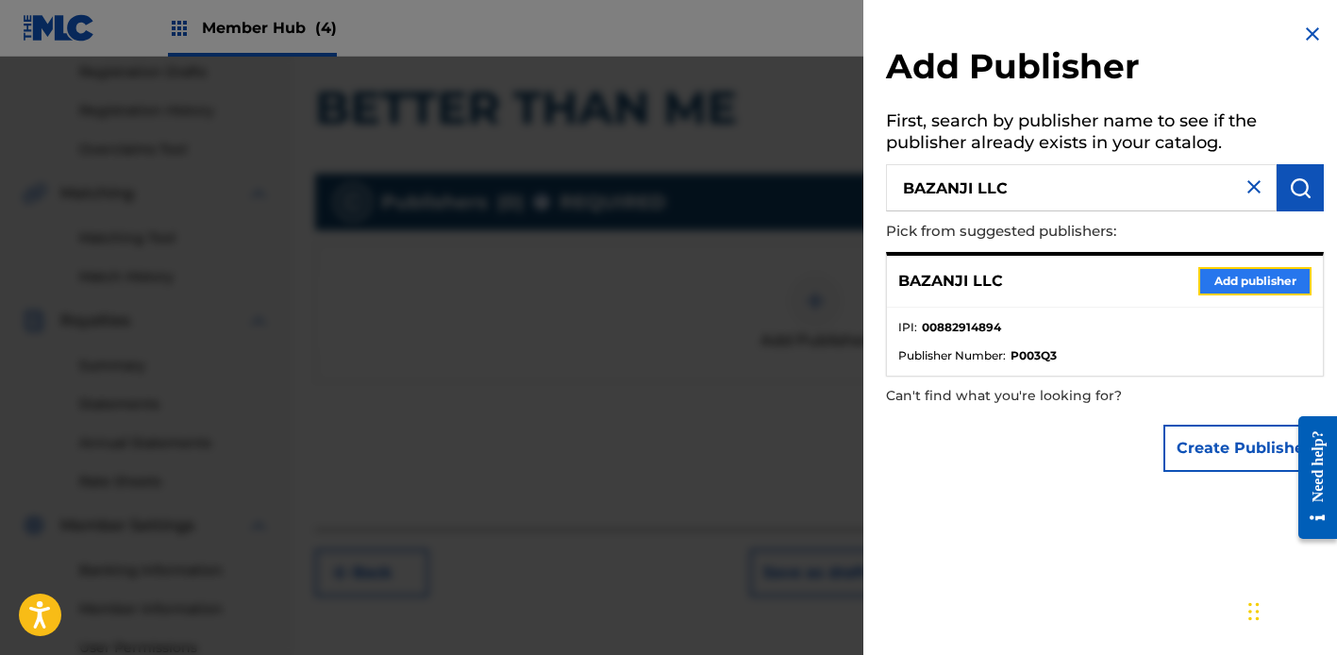
click at [1219, 290] on button "Add publisher" at bounding box center [1254, 281] width 113 height 28
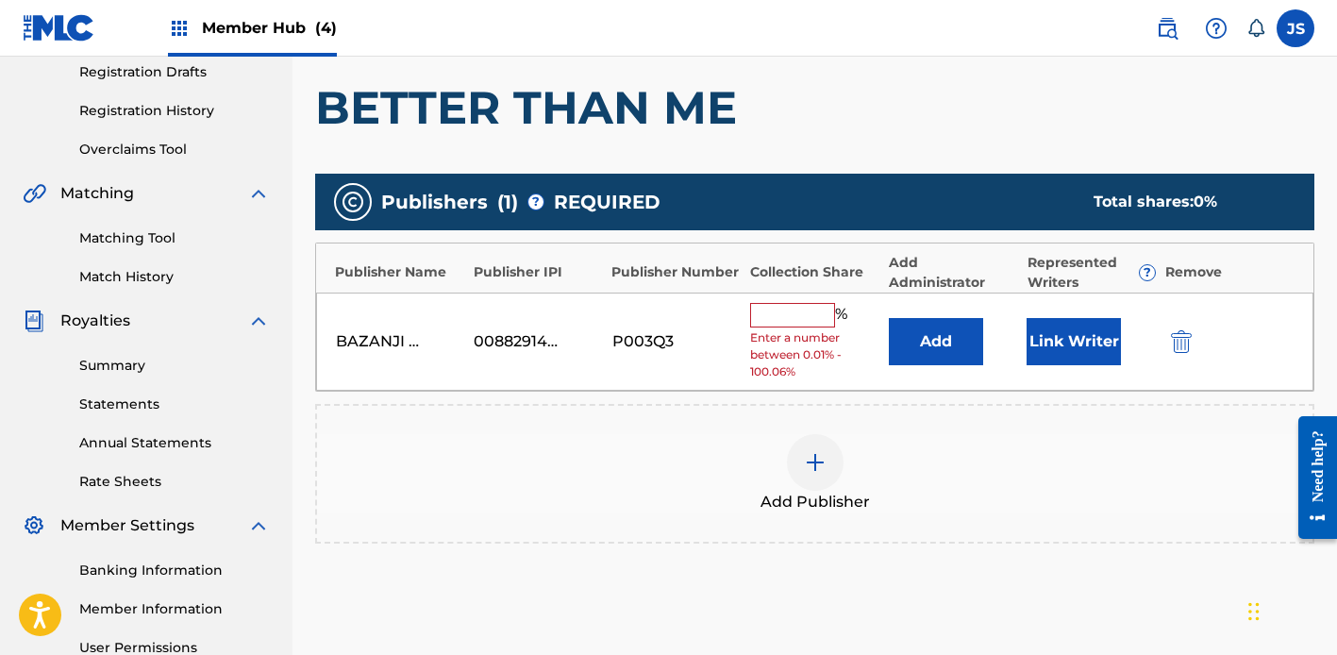
click at [770, 315] on input "text" at bounding box center [792, 315] width 85 height 25
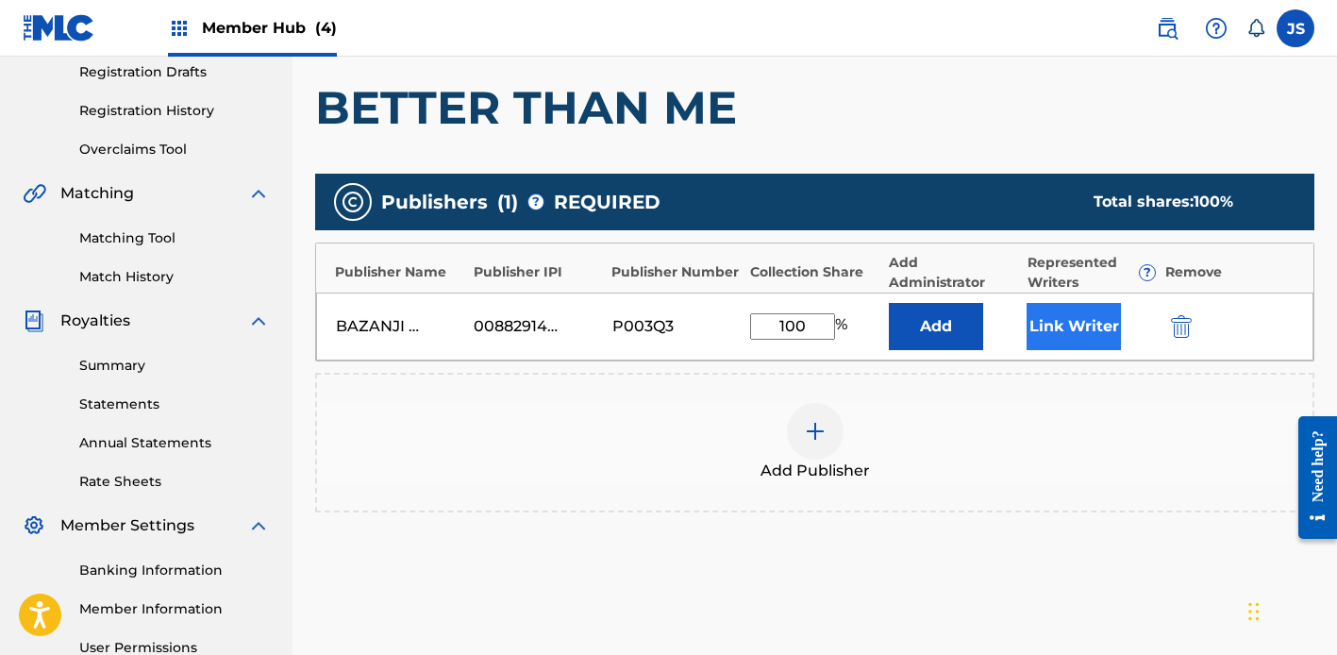
type input "100"
click at [1074, 326] on button "Link Writer" at bounding box center [1074, 326] width 94 height 47
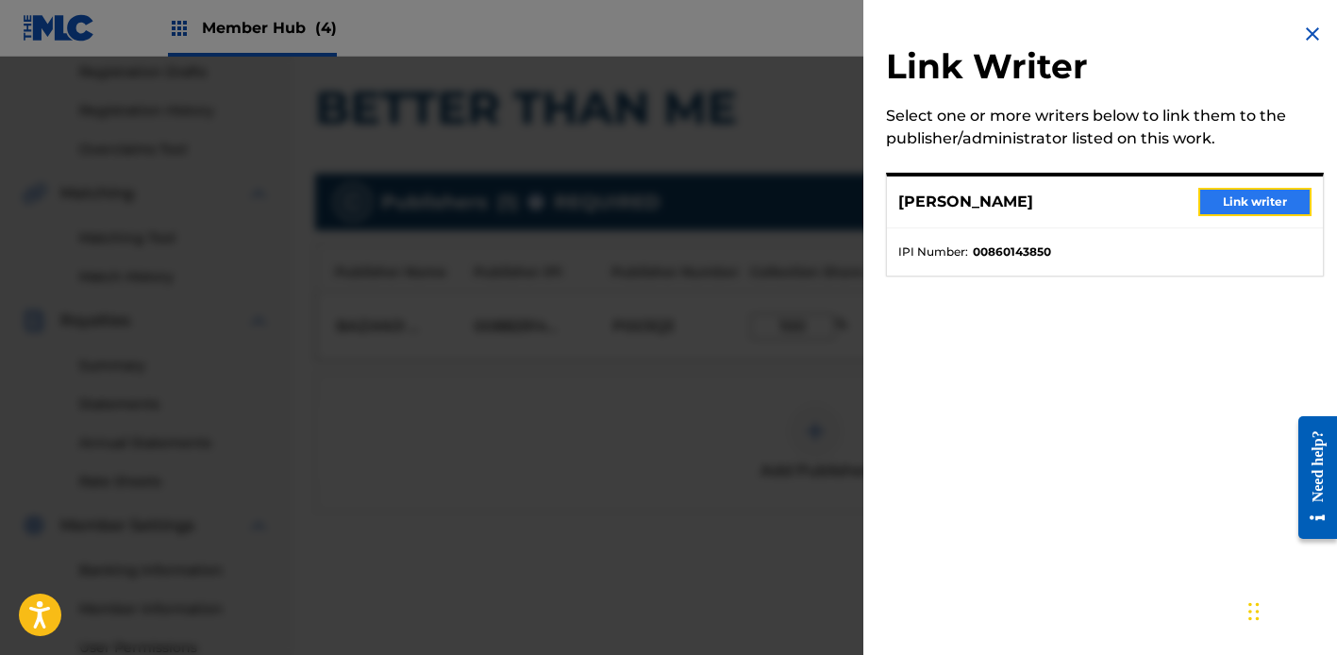
click at [1268, 199] on button "Link writer" at bounding box center [1254, 202] width 113 height 28
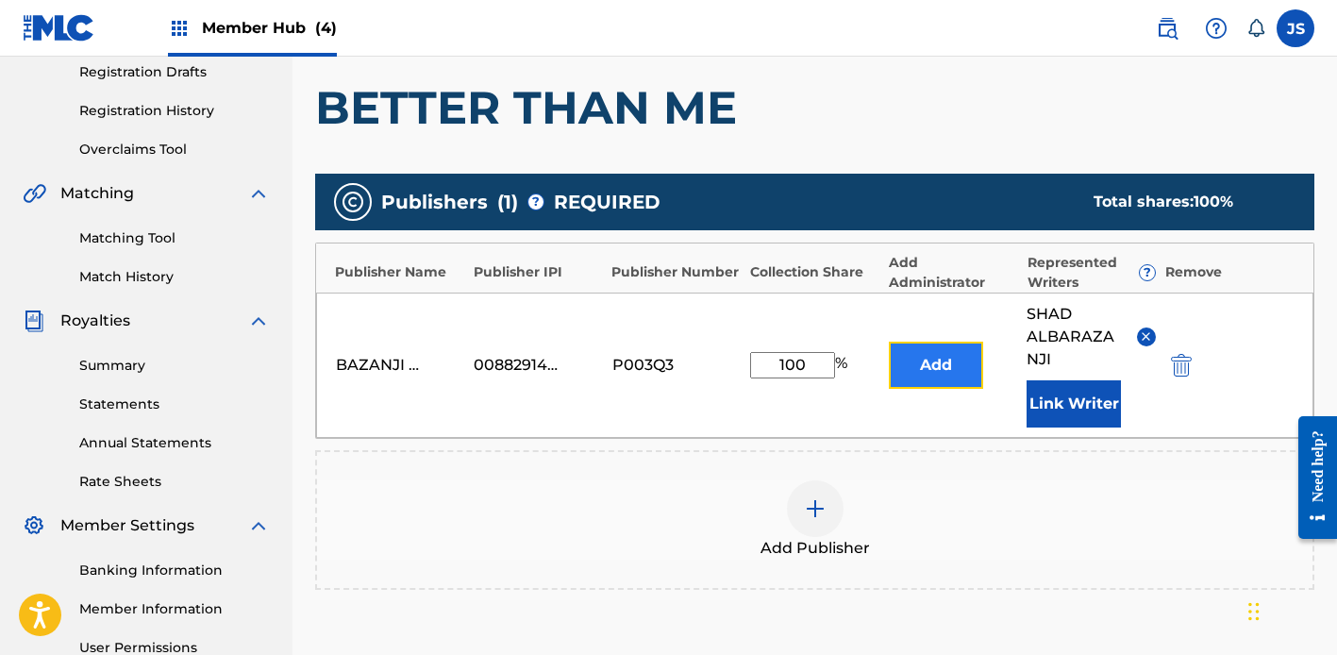
click at [925, 366] on button "Add" at bounding box center [936, 365] width 94 height 47
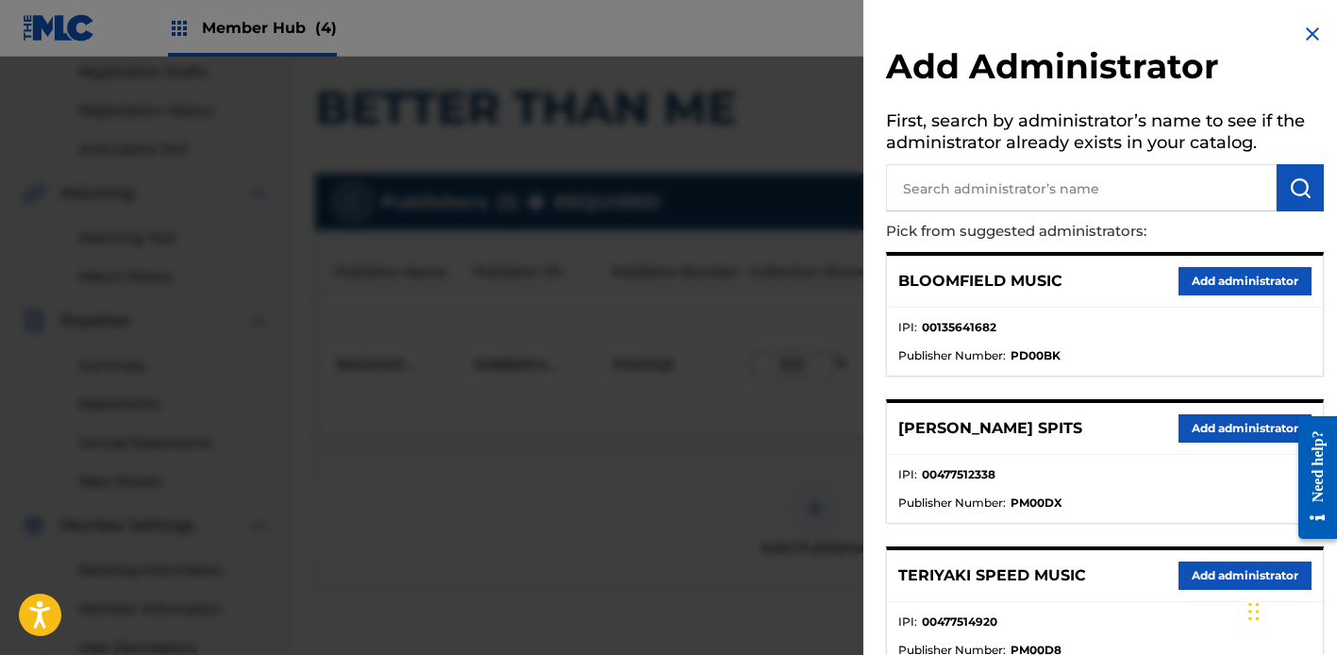
click at [1037, 188] on input "text" at bounding box center [1081, 187] width 391 height 47
type input "word col"
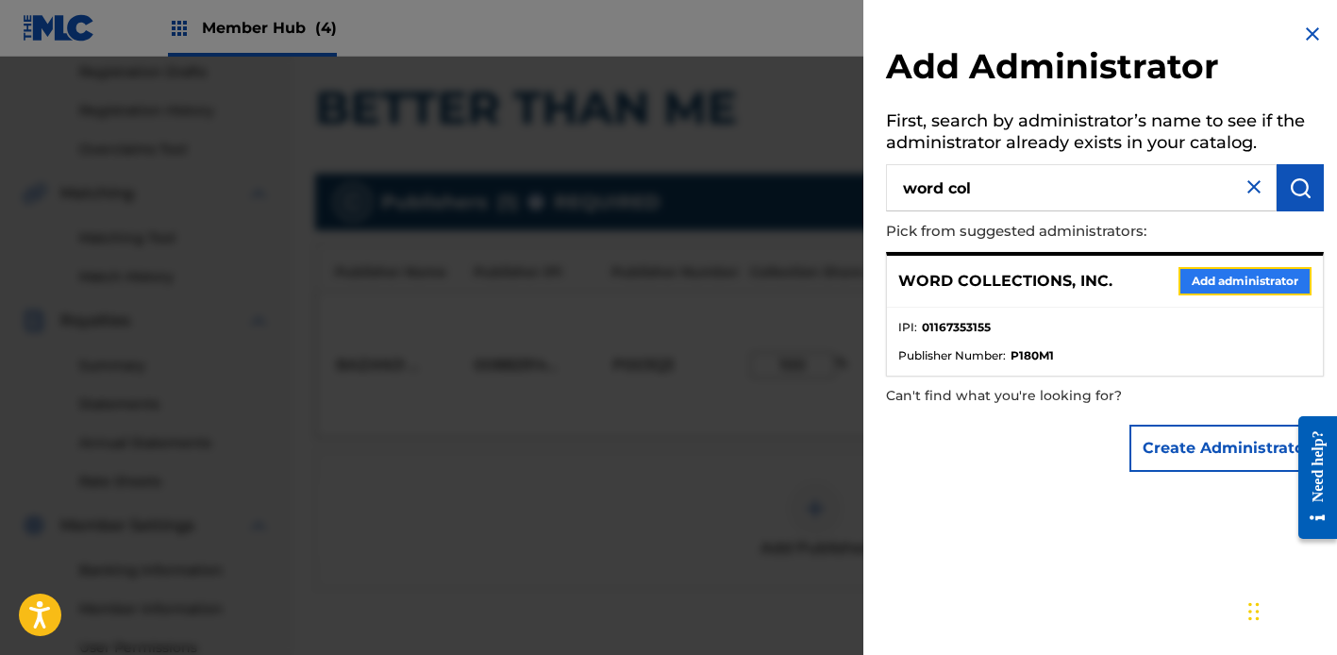
click at [1212, 278] on button "Add administrator" at bounding box center [1245, 281] width 133 height 28
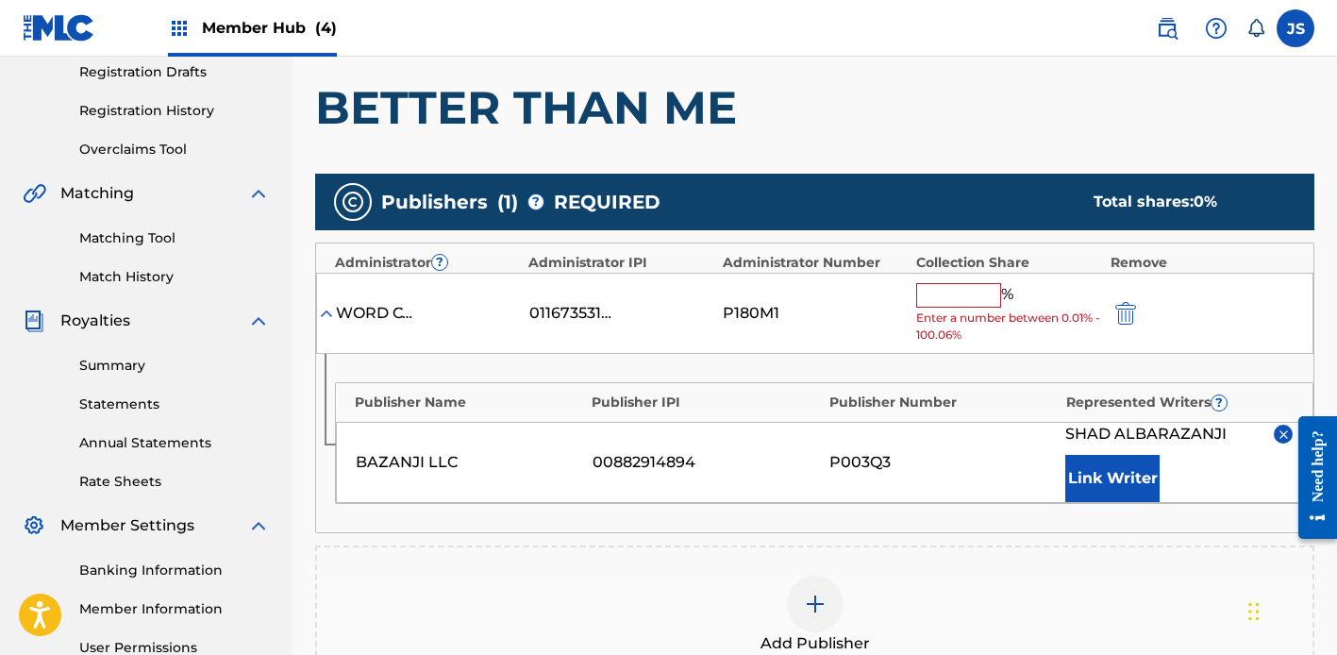
click at [955, 286] on input "text" at bounding box center [958, 295] width 85 height 25
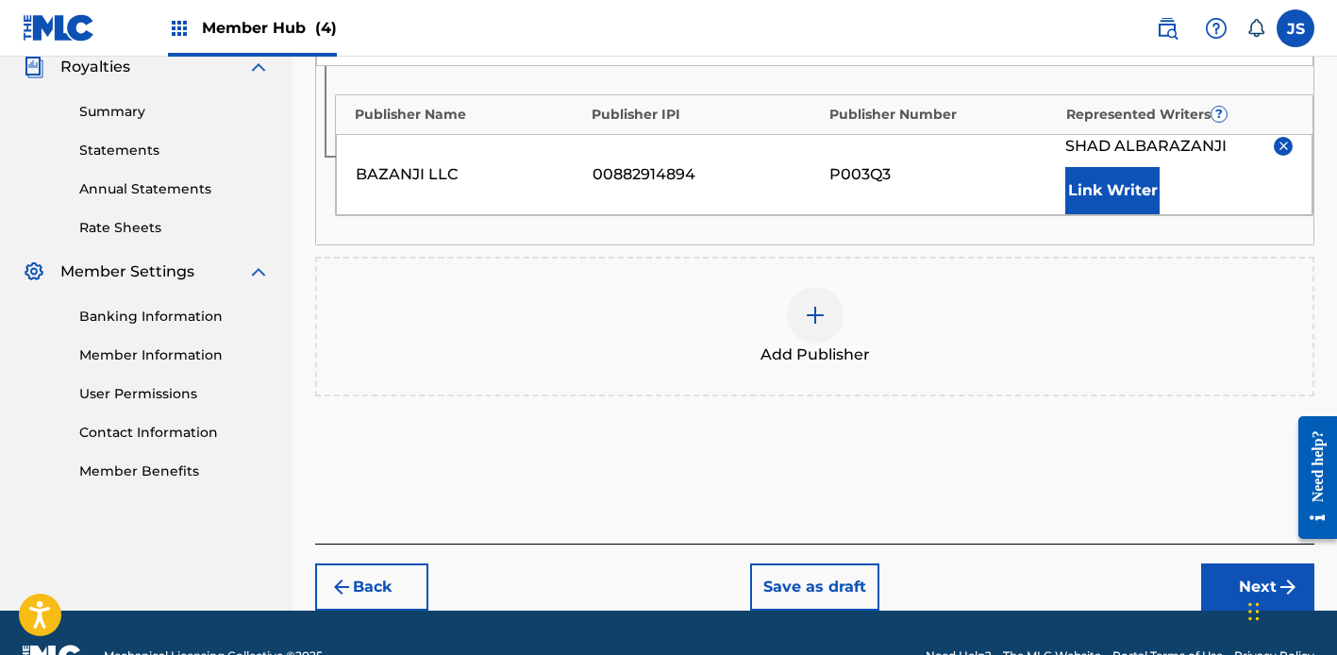
scroll to position [622, 0]
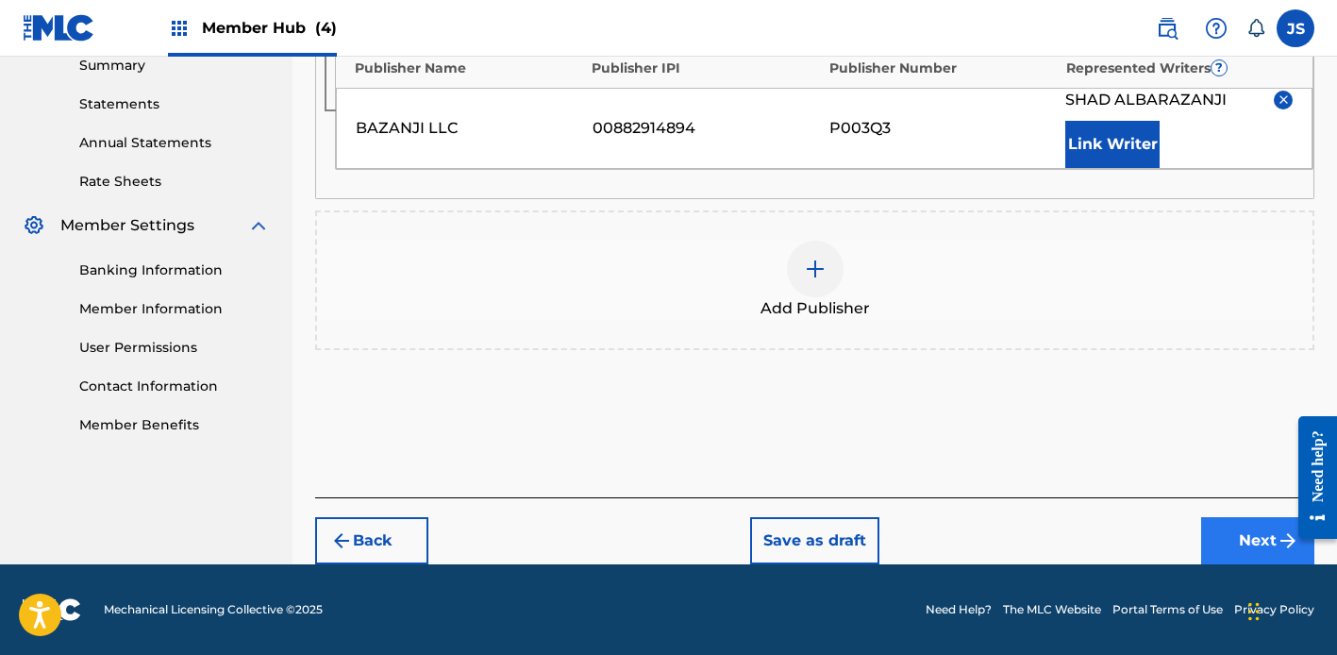
type input "100"
click at [1224, 549] on button "Next" at bounding box center [1257, 540] width 113 height 47
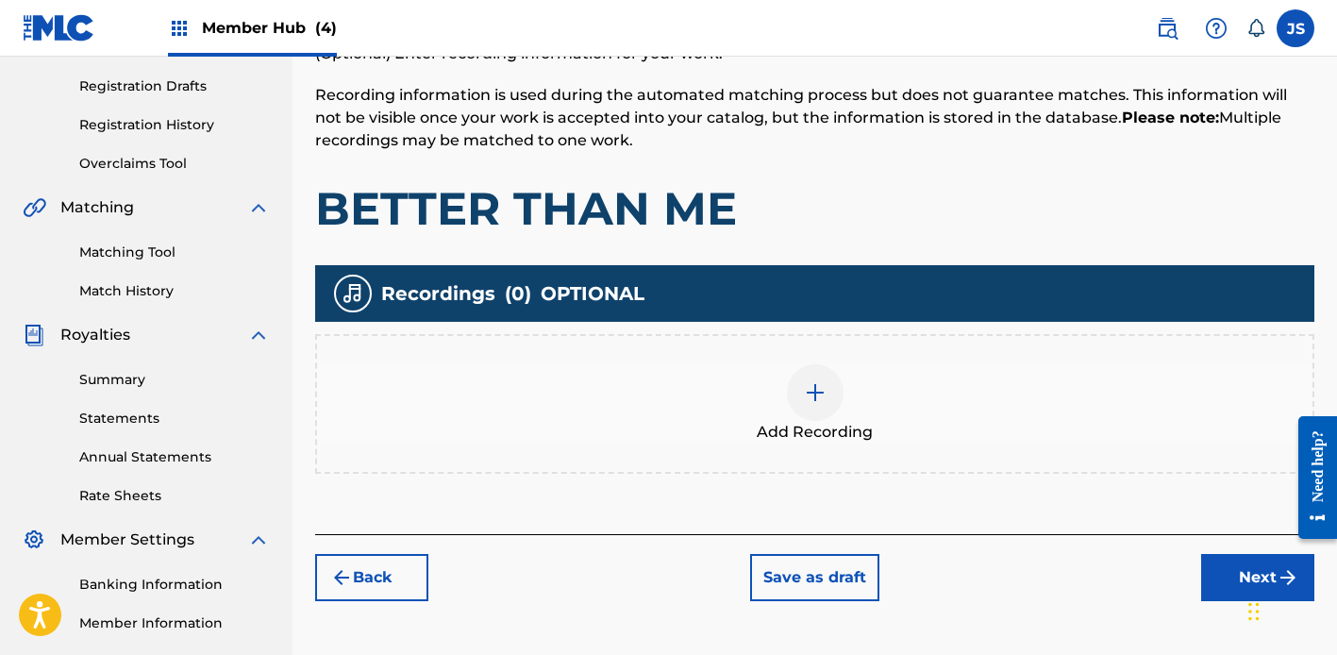
scroll to position [309, 0]
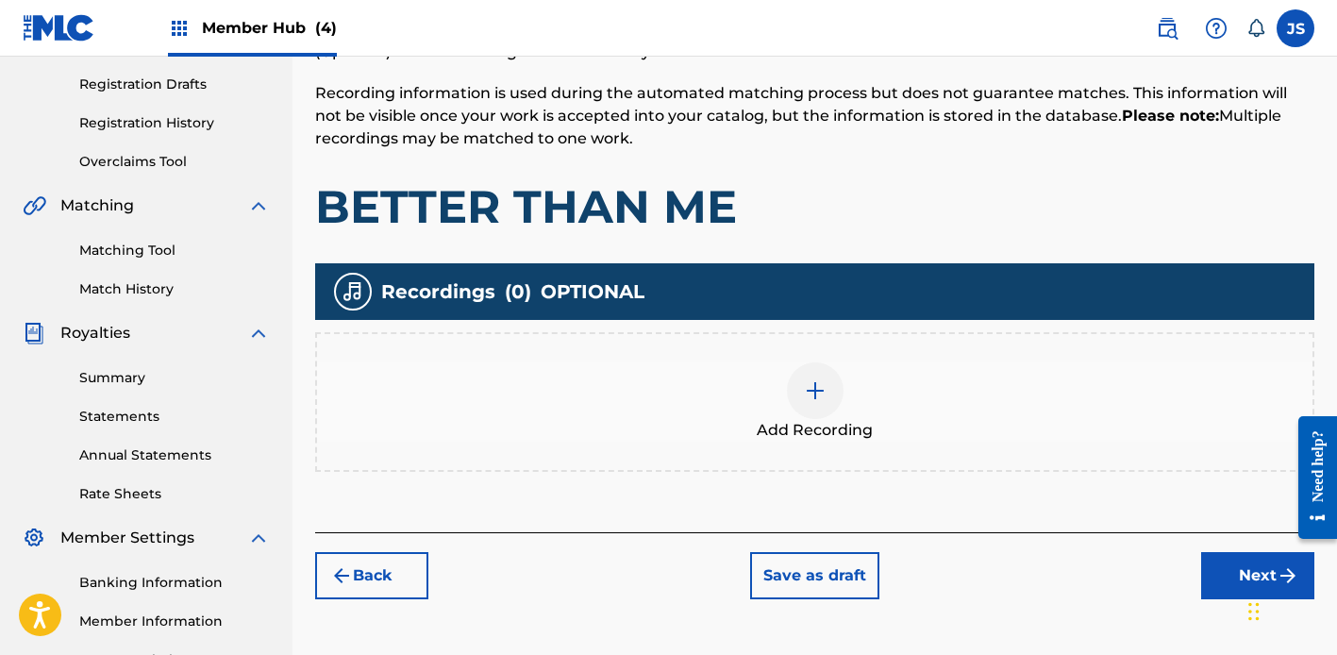
click at [785, 392] on div "Add Recording" at bounding box center [814, 401] width 995 height 79
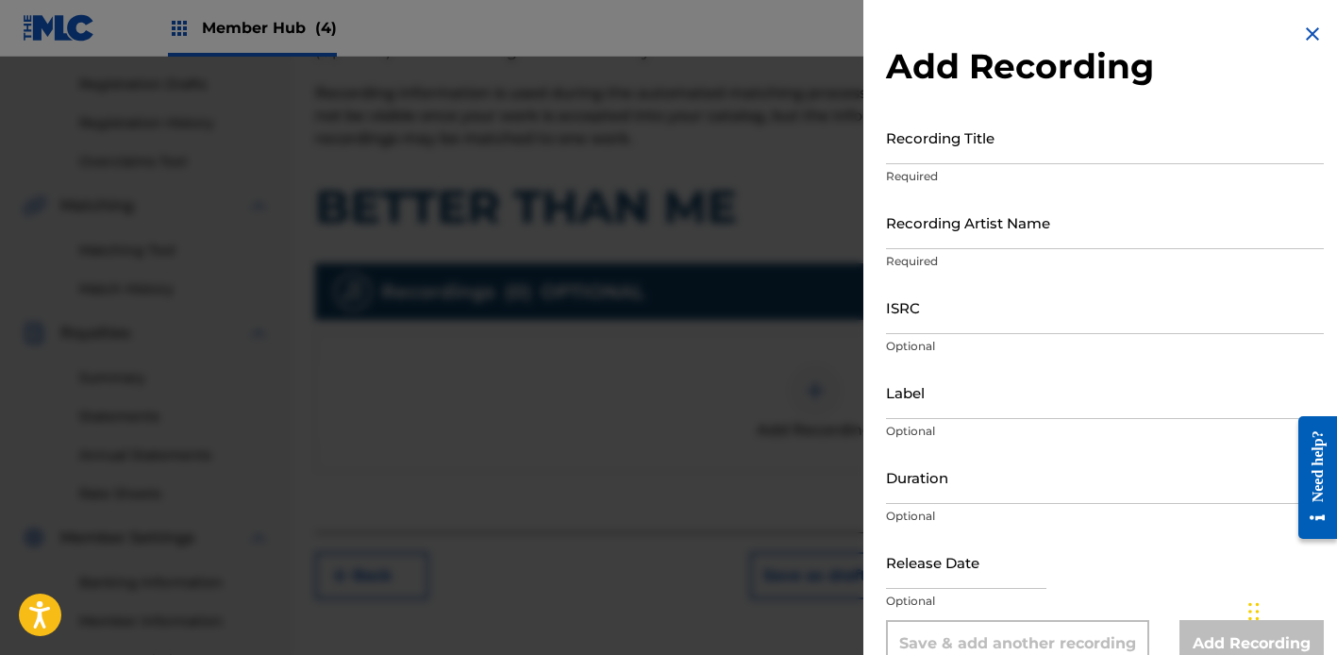
click at [1030, 274] on div "Recording Artist Name Required" at bounding box center [1105, 237] width 438 height 85
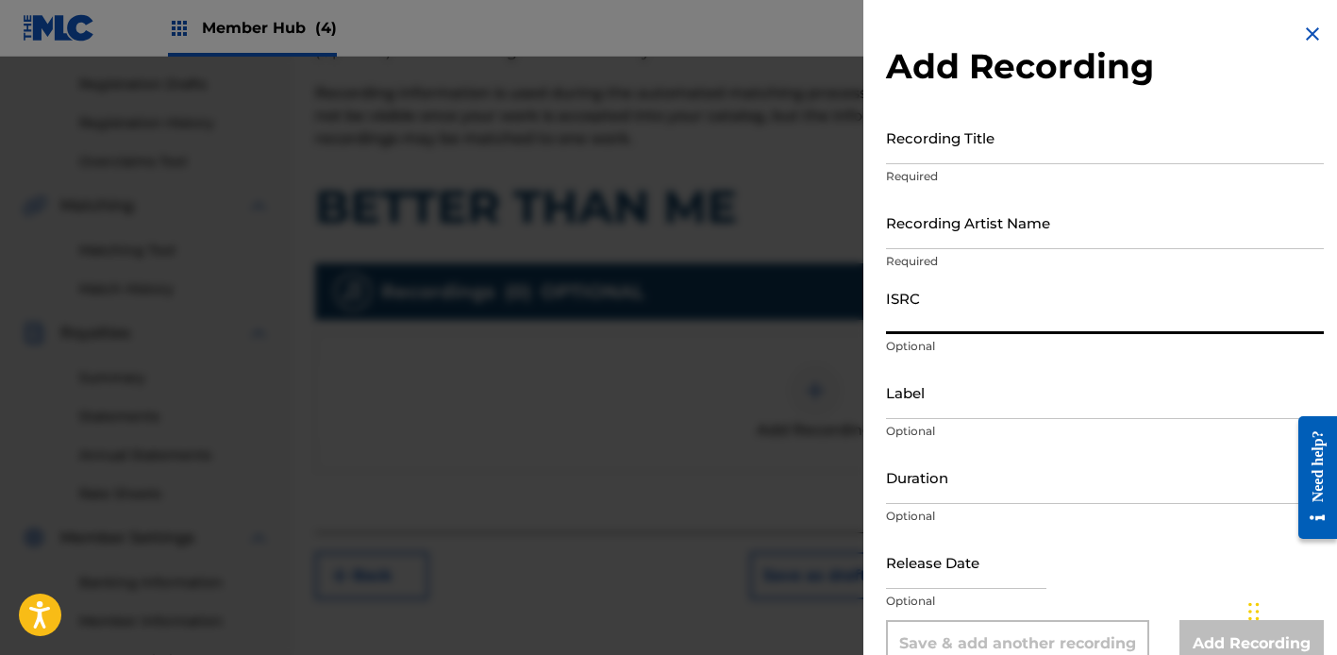
click at [1012, 305] on input "ISRC" at bounding box center [1105, 307] width 438 height 54
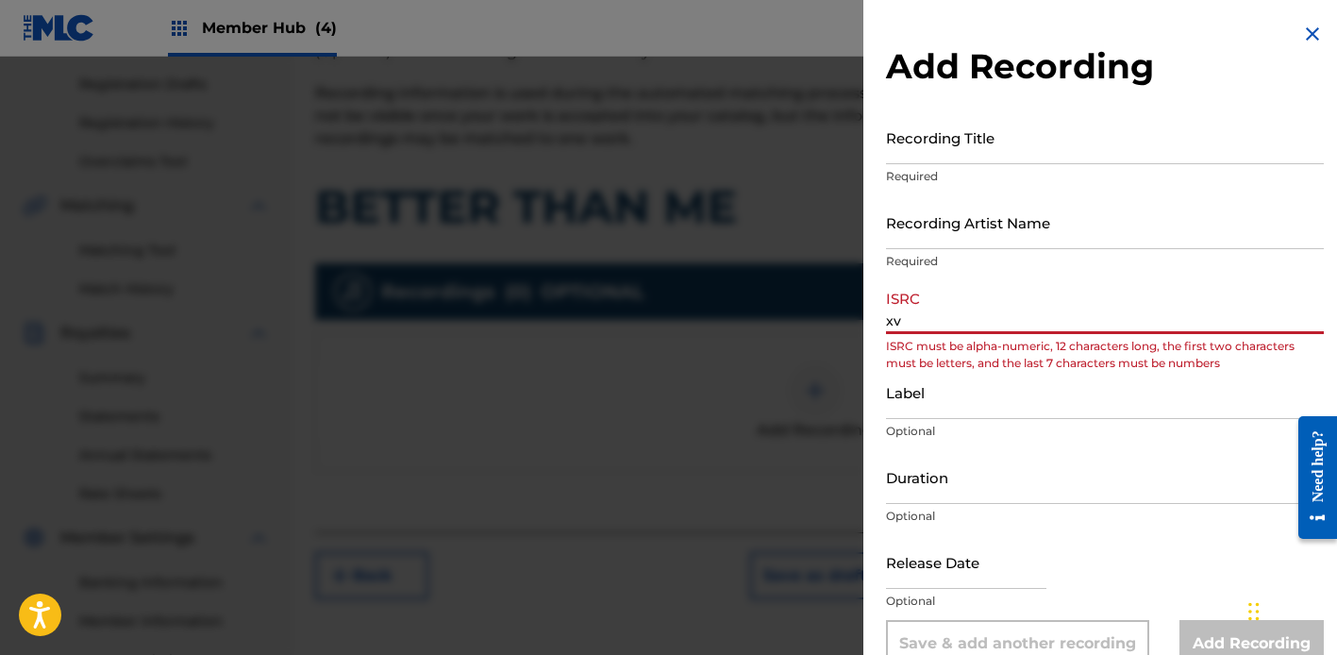
type input "x"
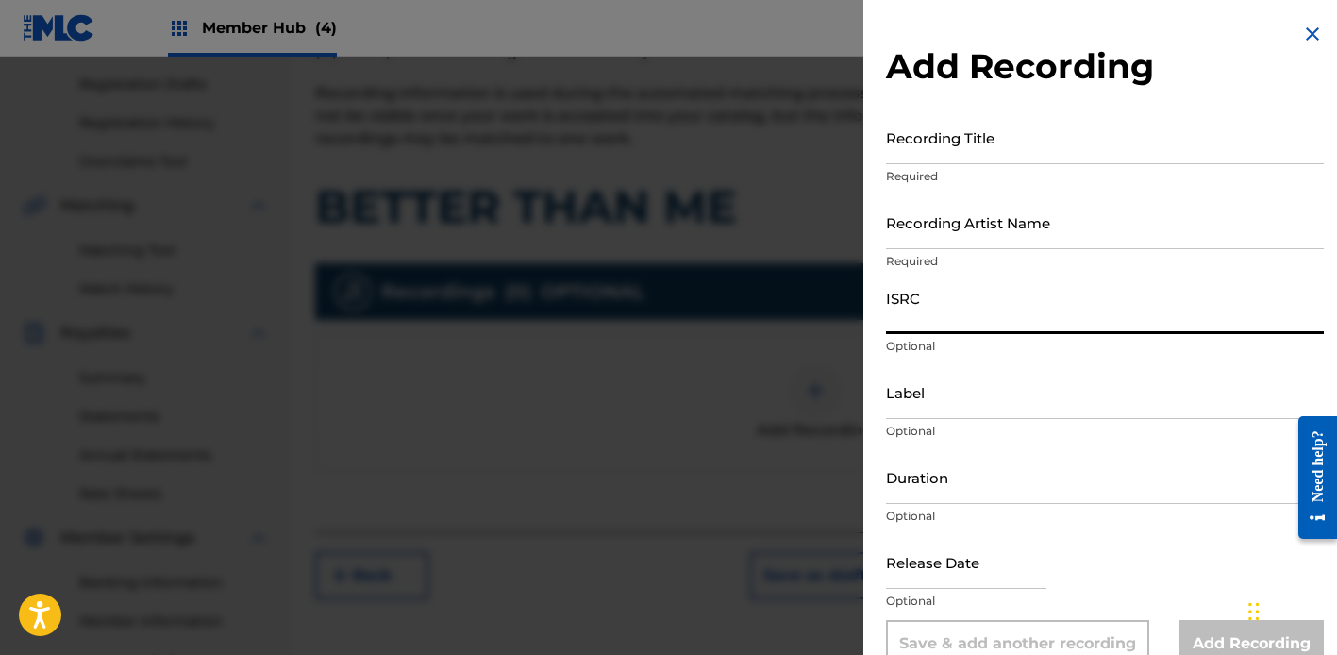
paste input "QT3F52532651"
type input "QT3F52532651"
click at [983, 240] on input "Recording Artist Name" at bounding box center [1105, 222] width 438 height 54
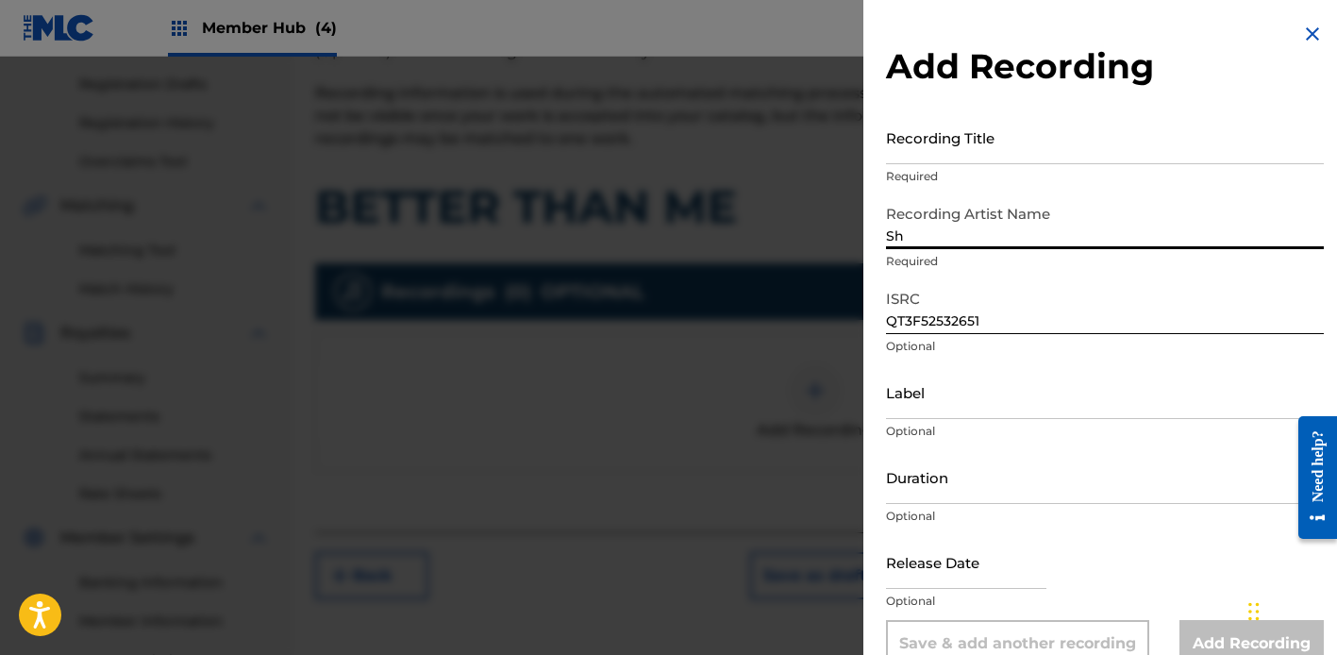
type input "S"
type input "Bazanji"
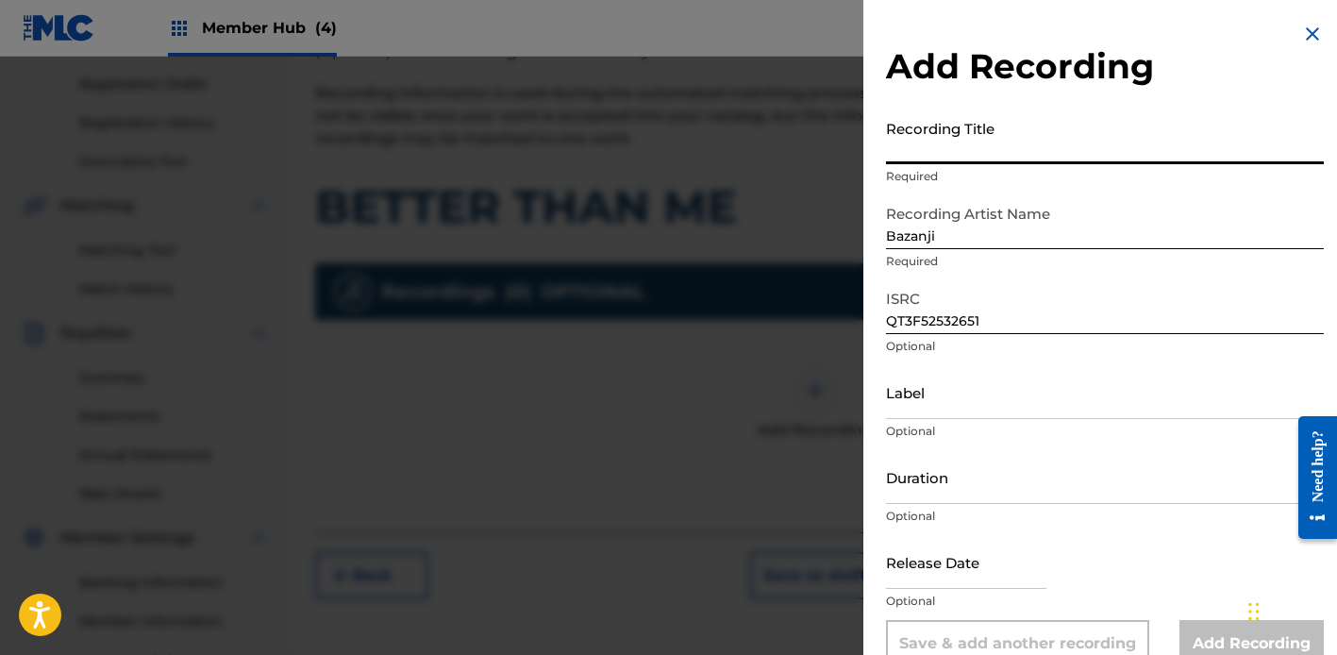
click at [994, 155] on input "Recording Title" at bounding box center [1105, 137] width 438 height 54
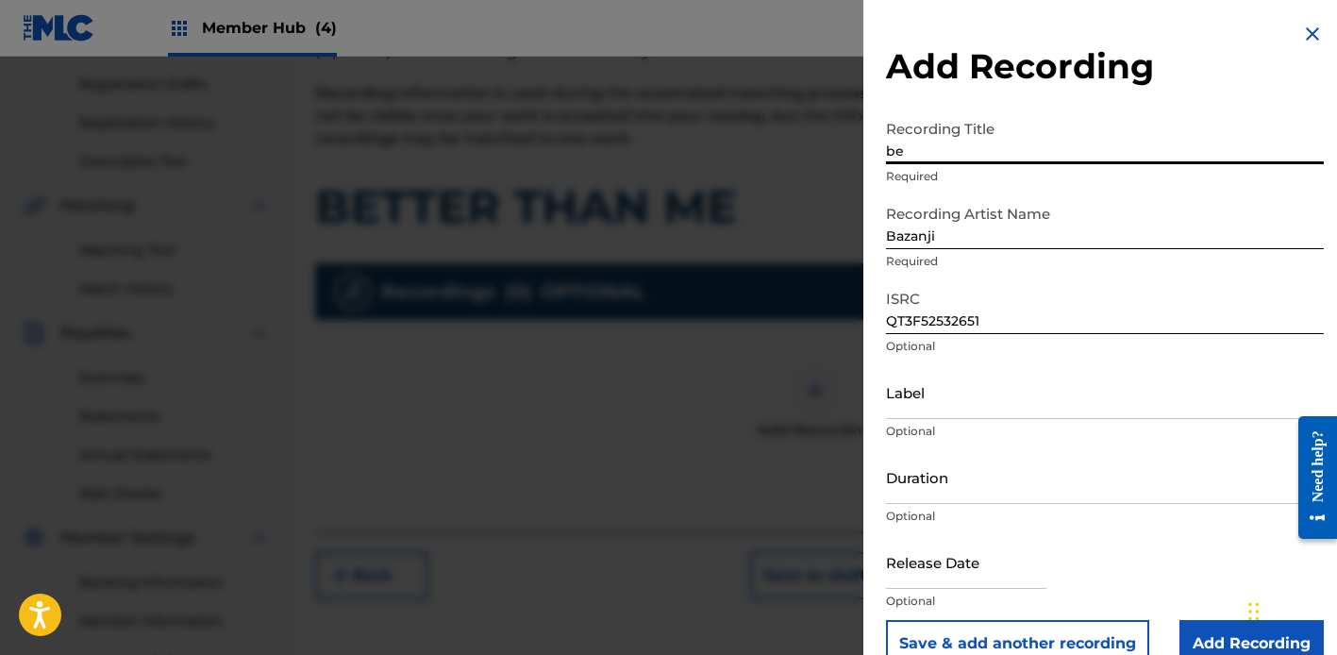
type input "b"
type input "BETTER THAN ME"
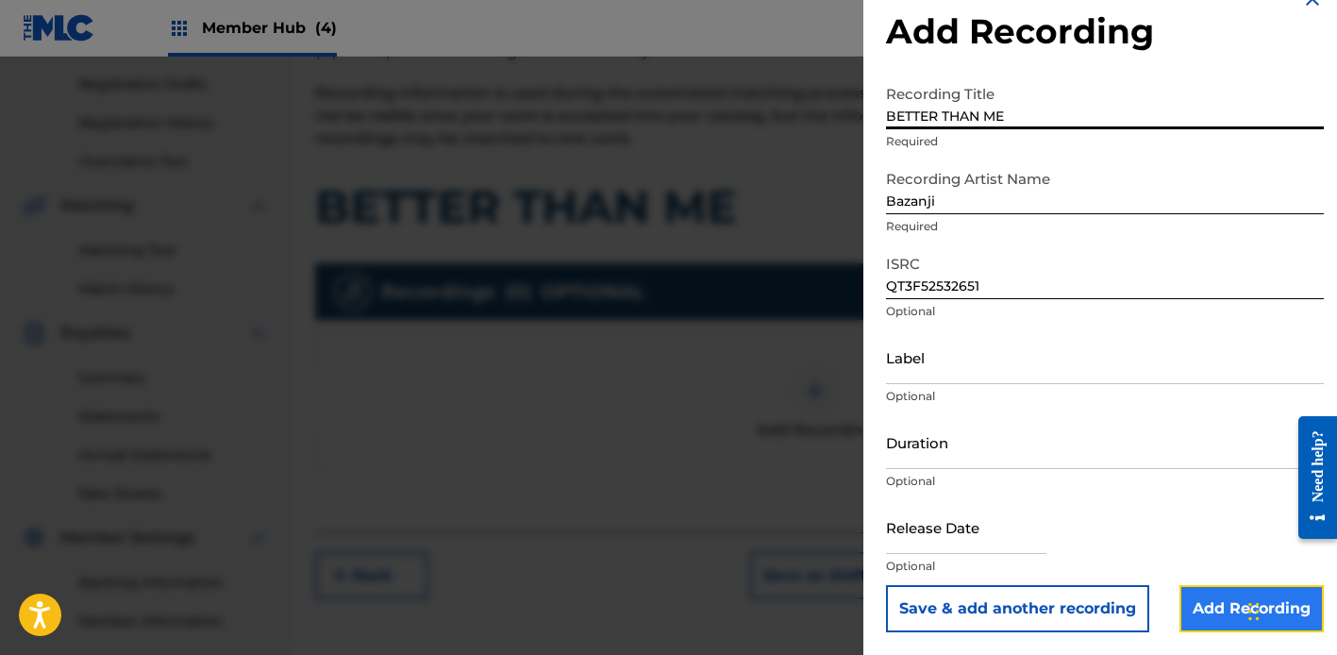
click at [1192, 588] on input "Add Recording" at bounding box center [1251, 608] width 144 height 47
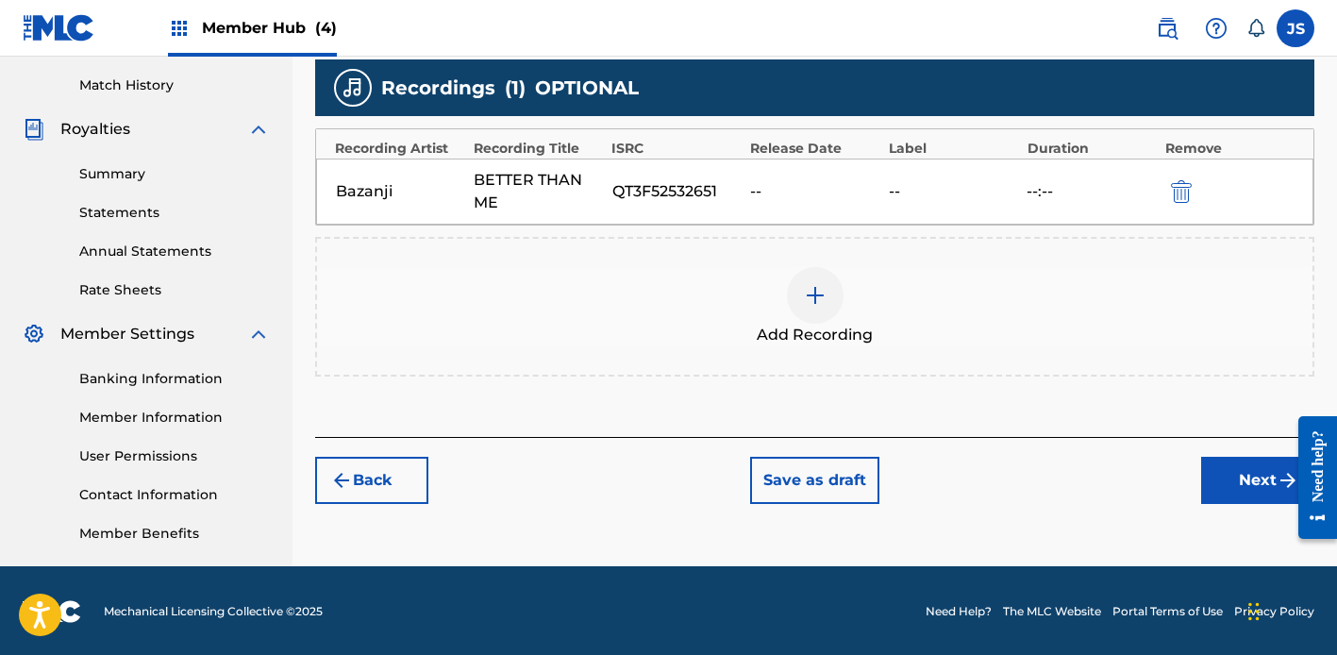
scroll to position [515, 0]
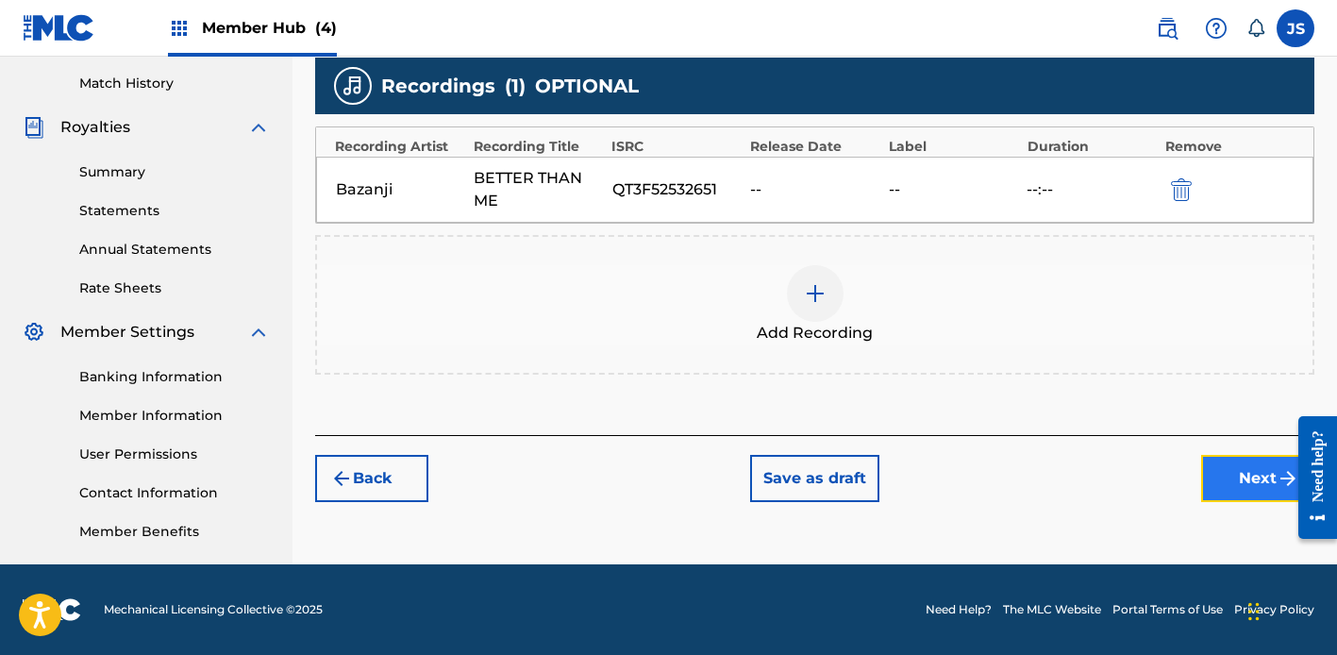
click at [1238, 486] on button "Next" at bounding box center [1257, 478] width 113 height 47
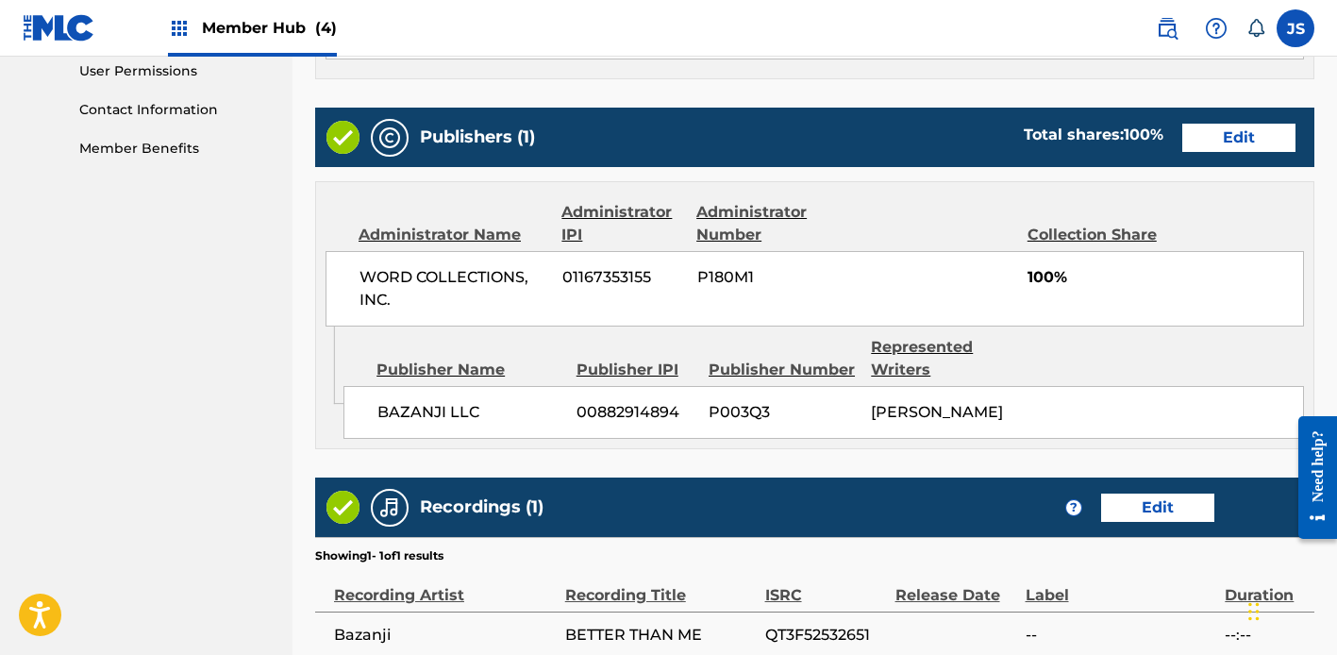
scroll to position [1109, 0]
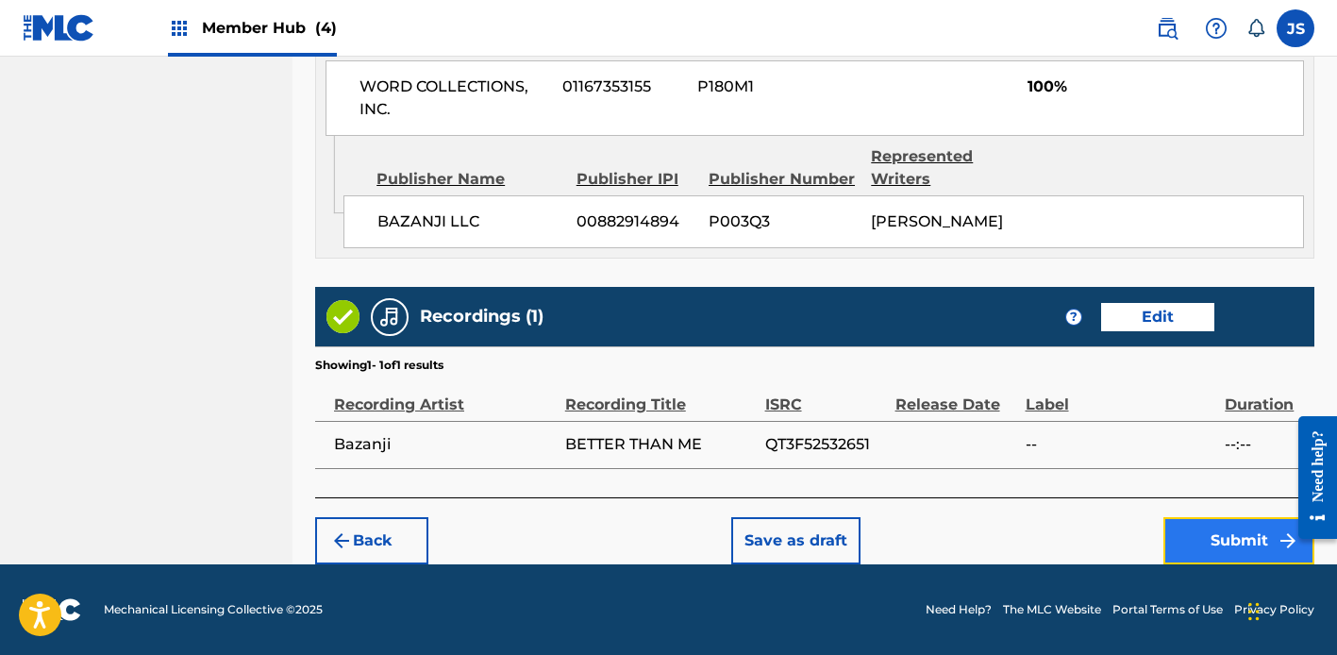
click at [1187, 532] on button "Submit" at bounding box center [1238, 540] width 151 height 47
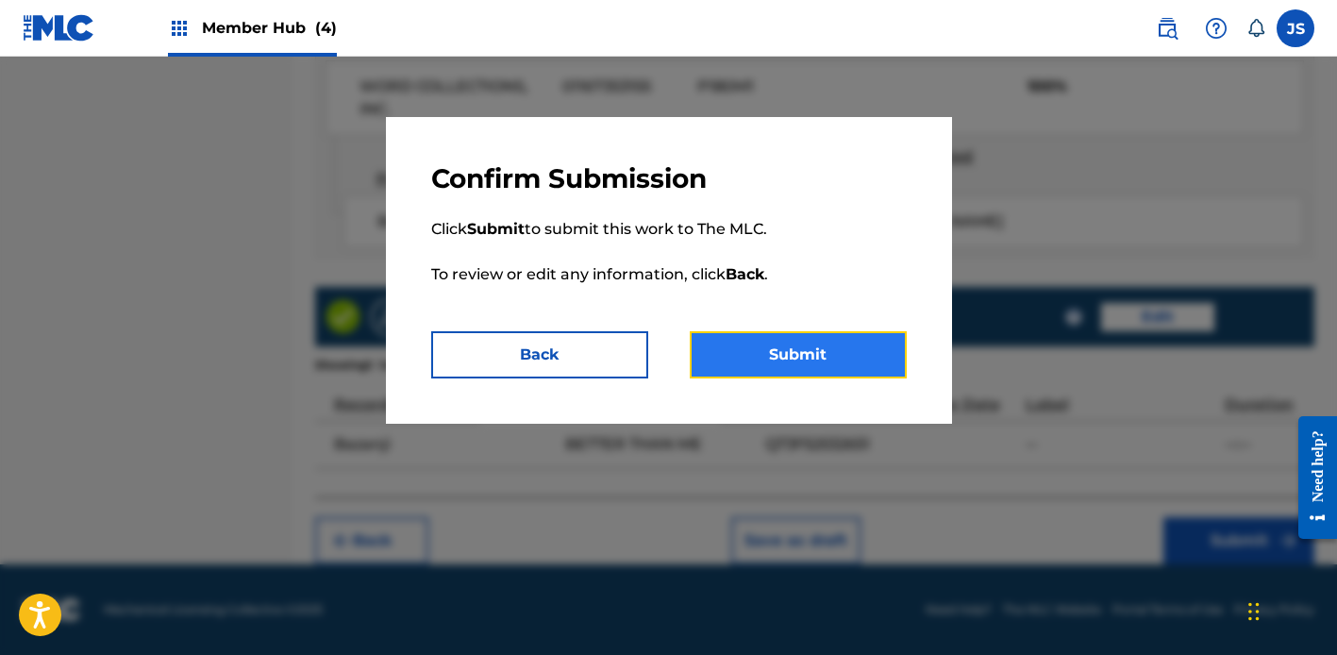
click at [841, 354] on button "Submit" at bounding box center [798, 354] width 217 height 47
